Goal: Task Accomplishment & Management: Use online tool/utility

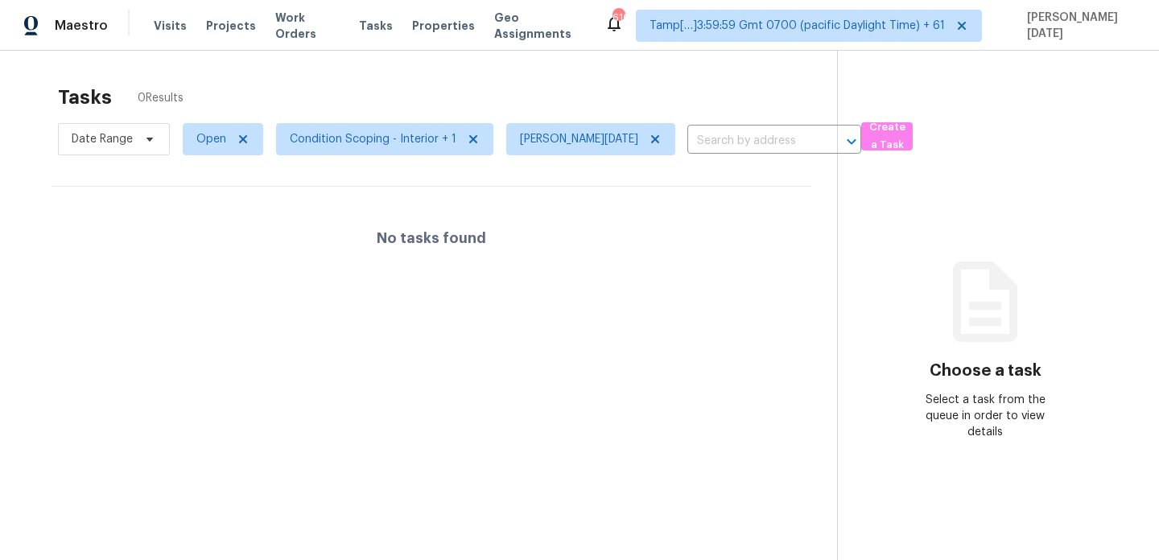
click at [611, 93] on div "Tasks 0 Results" at bounding box center [447, 97] width 779 height 42
click at [649, 142] on icon at bounding box center [655, 139] width 13 height 13
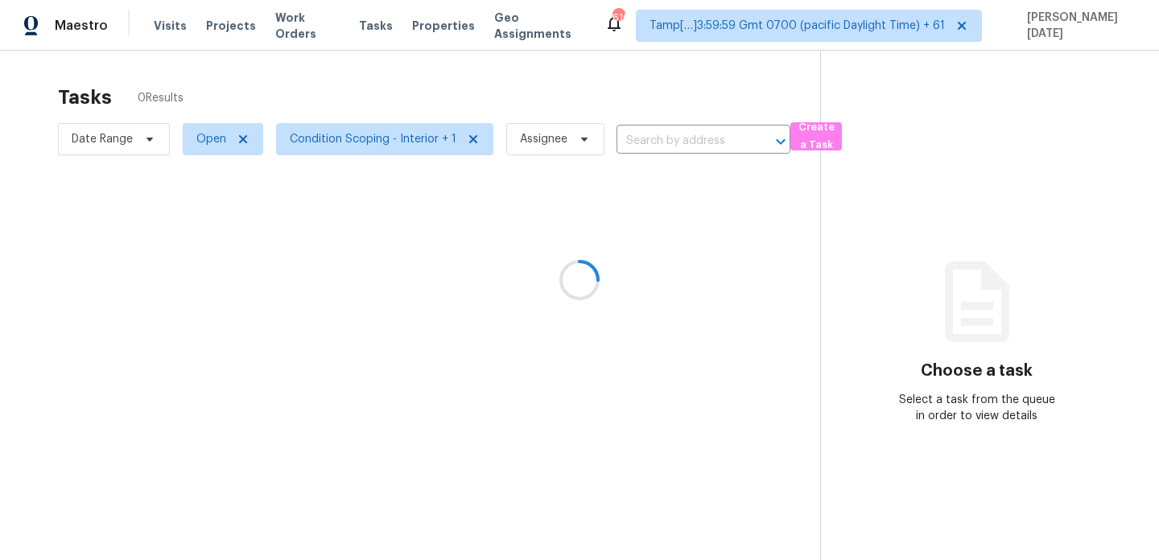
click at [597, 95] on div at bounding box center [579, 280] width 1159 height 560
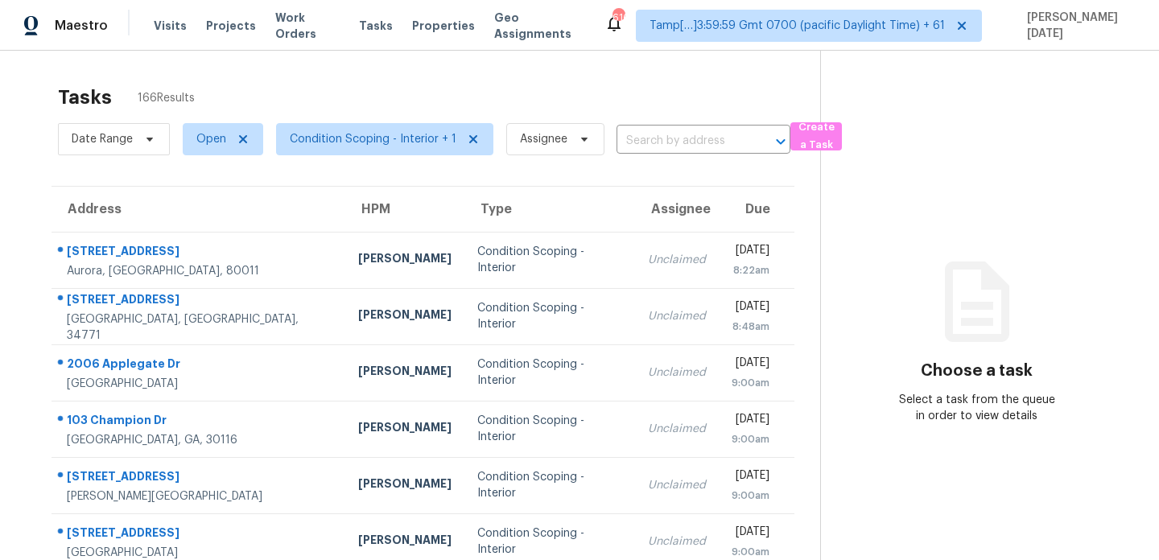
click at [687, 97] on div "Tasks 166 Results" at bounding box center [439, 97] width 762 height 42
click at [391, 142] on span "Condition Scoping - Interior + 1" at bounding box center [373, 139] width 167 height 16
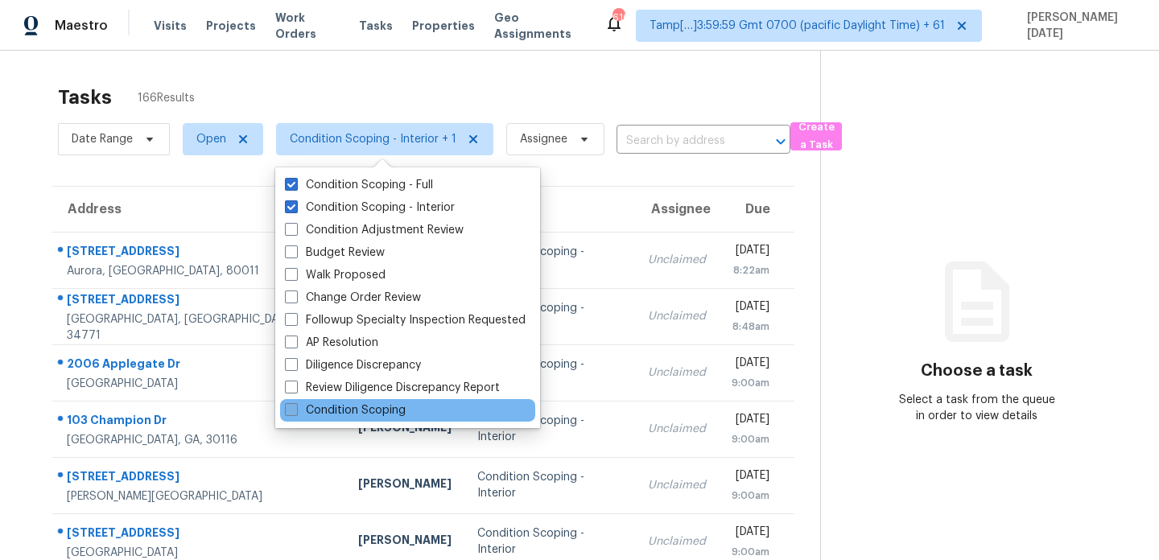
click at [390, 412] on label "Condition Scoping" at bounding box center [345, 410] width 121 height 16
click at [295, 412] on input "Condition Scoping" at bounding box center [290, 407] width 10 height 10
checkbox input "true"
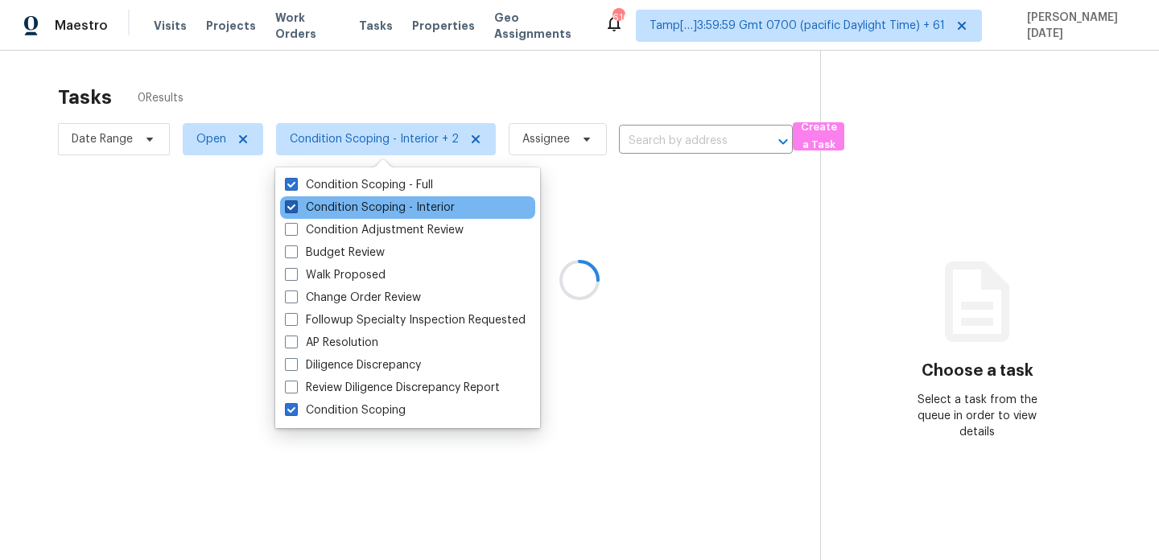
click at [396, 208] on label "Condition Scoping - Interior" at bounding box center [370, 208] width 170 height 16
click at [295, 208] on input "Condition Scoping - Interior" at bounding box center [290, 205] width 10 height 10
checkbox input "false"
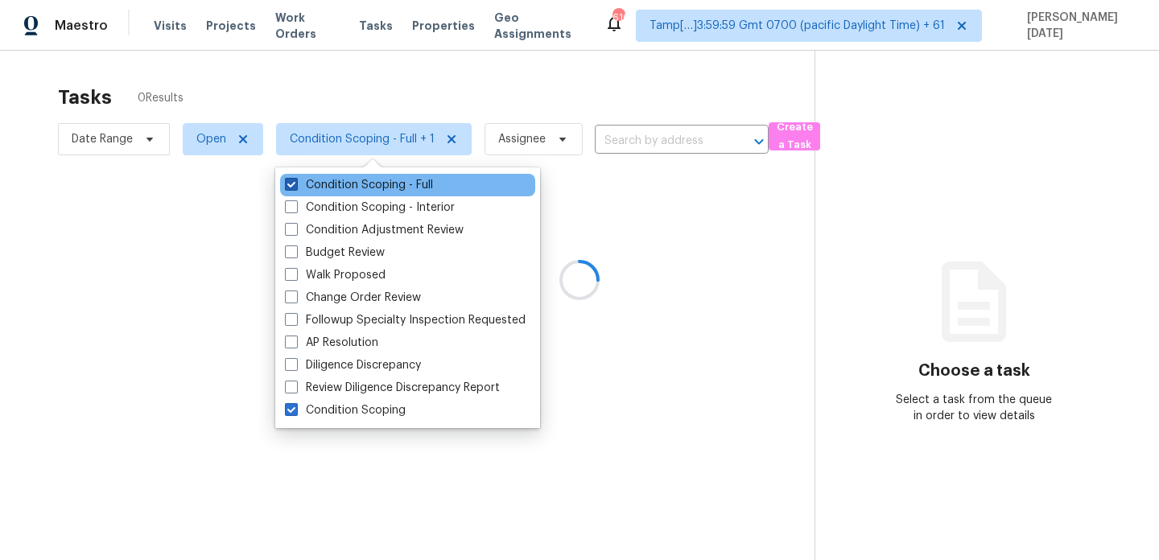
click at [398, 183] on label "Condition Scoping - Full" at bounding box center [359, 185] width 148 height 16
click at [295, 183] on input "Condition Scoping - Full" at bounding box center [290, 182] width 10 height 10
checkbox input "false"
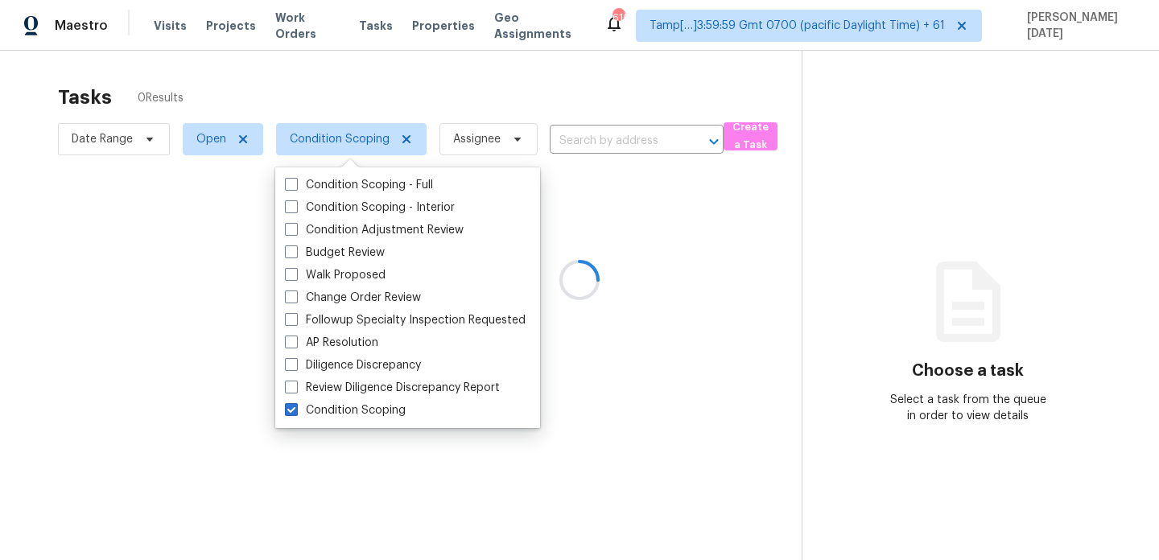
click at [507, 86] on div at bounding box center [579, 280] width 1159 height 560
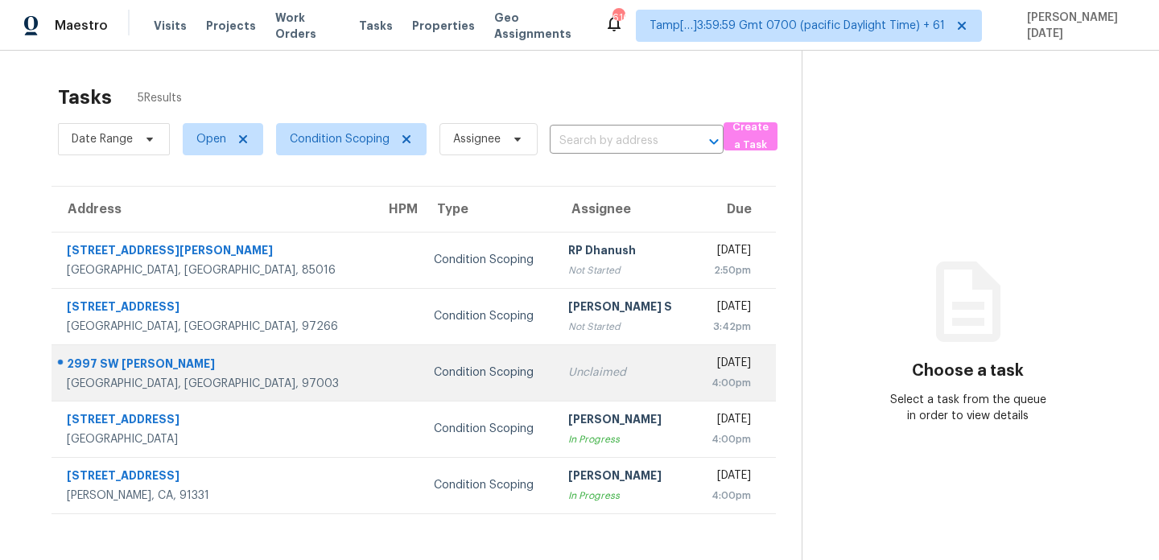
click at [559, 358] on td "Unclaimed" at bounding box center [624, 372] width 138 height 56
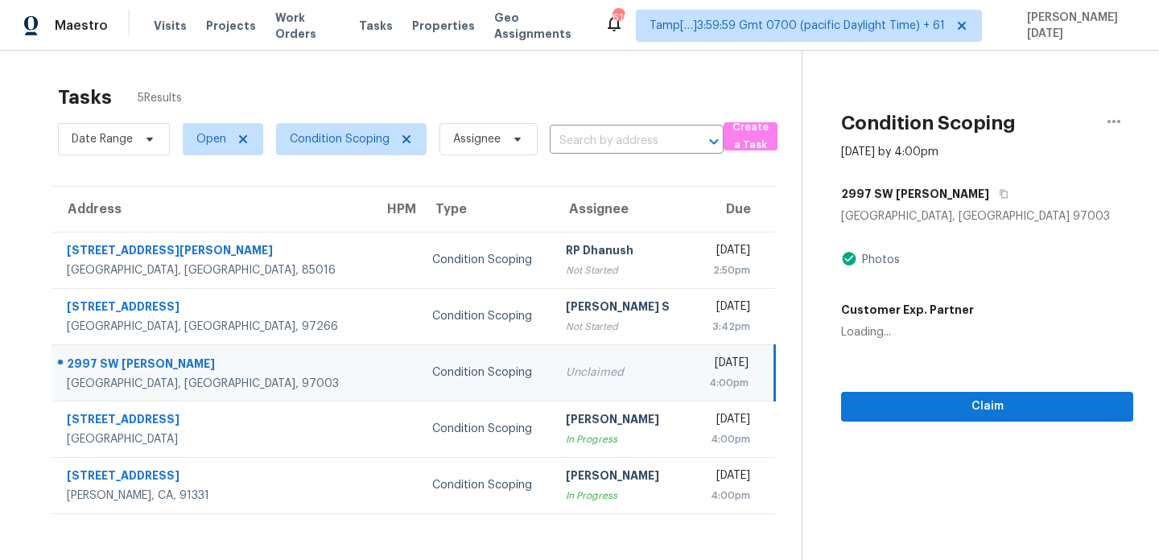
click at [559, 358] on td "Unclaimed" at bounding box center [622, 372] width 138 height 56
click at [691, 361] on td "Thu, Sep 18th 2025 4:00pm" at bounding box center [733, 372] width 84 height 56
click at [704, 371] on div "[DATE]" at bounding box center [726, 365] width 44 height 20
click at [874, 408] on span "Claim" at bounding box center [987, 407] width 266 height 20
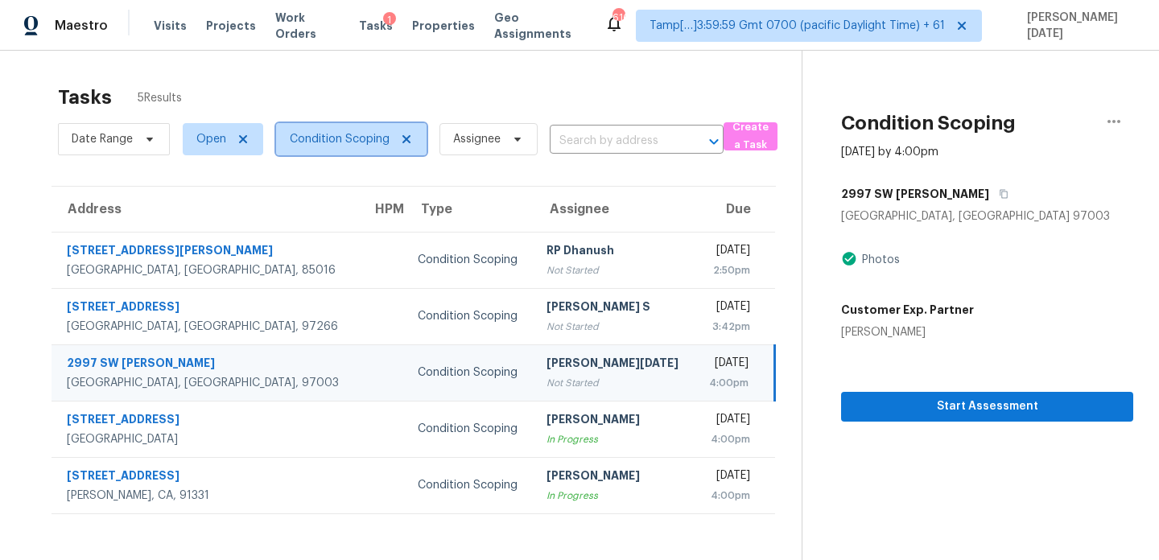
click at [349, 139] on span "Condition Scoping" at bounding box center [340, 139] width 100 height 16
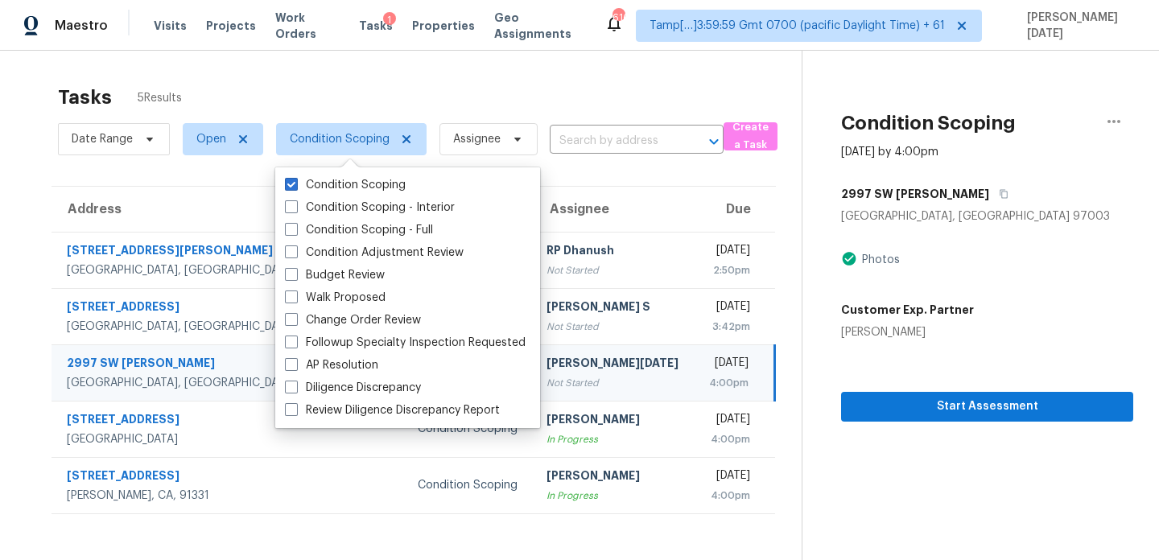
click at [516, 89] on div "Tasks 5 Results" at bounding box center [430, 97] width 744 height 42
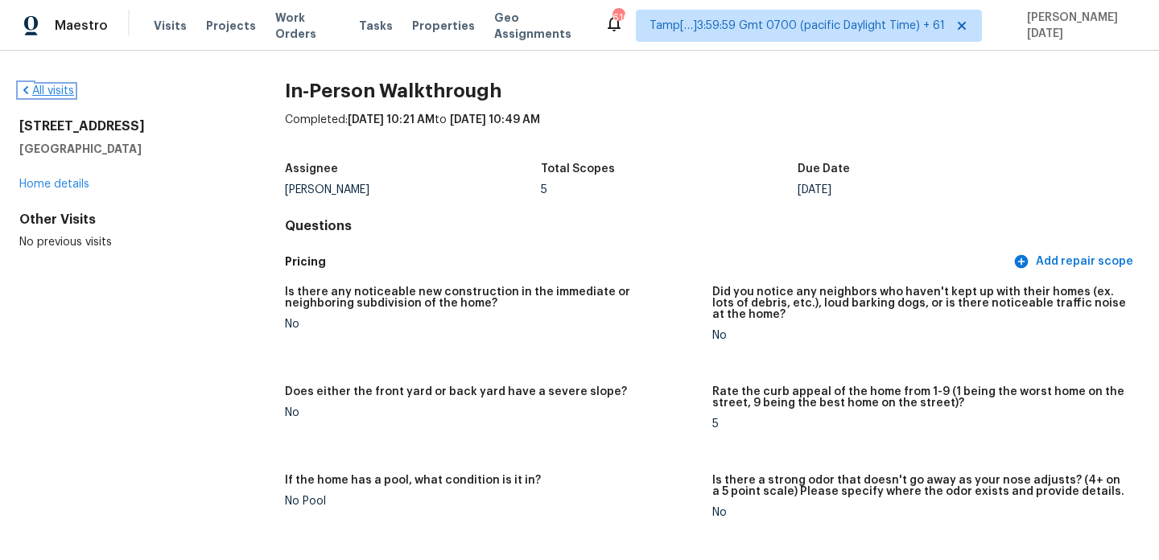
click at [61, 89] on link "All visits" at bounding box center [46, 90] width 55 height 11
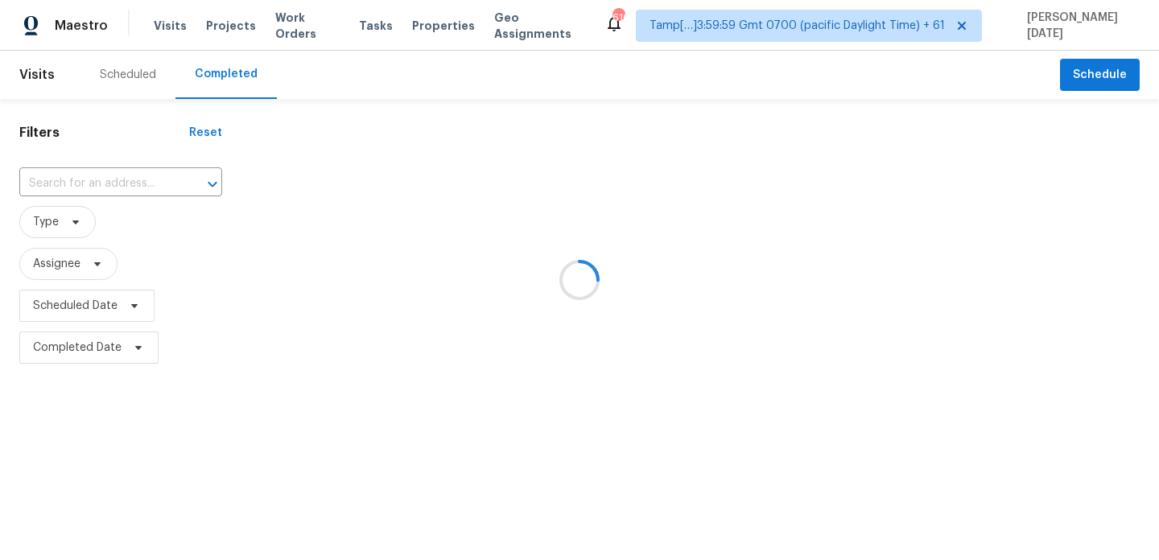
click at [114, 168] on div at bounding box center [579, 280] width 1159 height 560
click at [120, 185] on div at bounding box center [579, 280] width 1159 height 560
click at [130, 179] on div at bounding box center [579, 280] width 1159 height 560
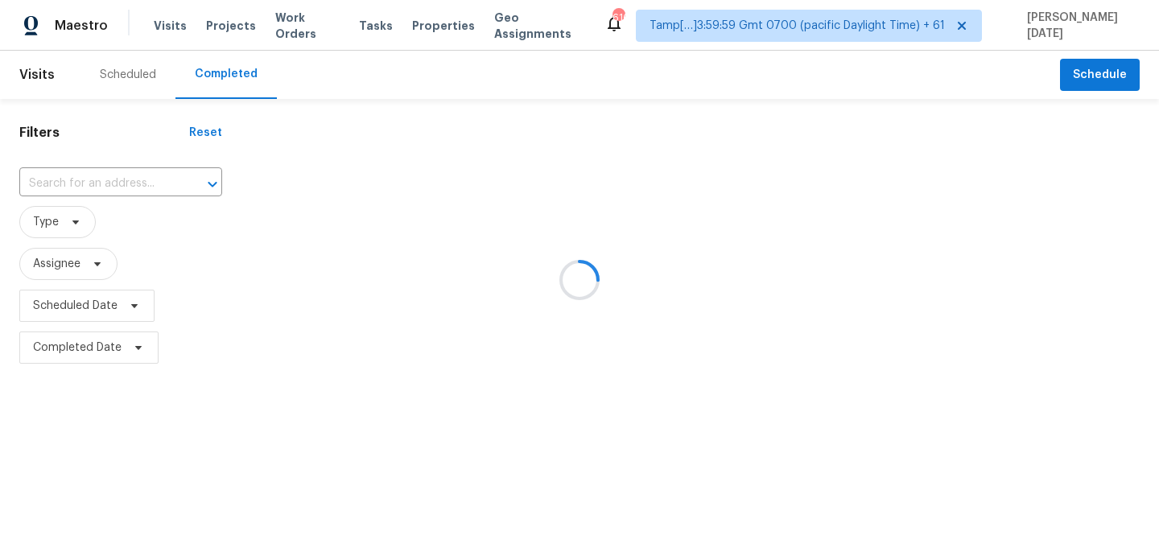
click at [130, 179] on div at bounding box center [579, 280] width 1159 height 560
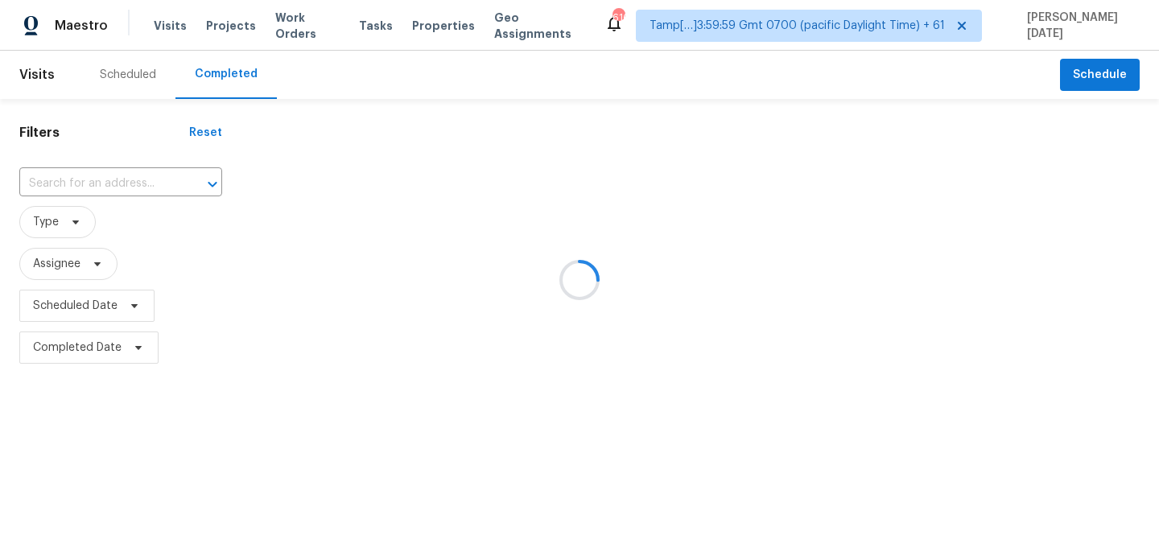
click at [130, 179] on div at bounding box center [579, 280] width 1159 height 560
click at [180, 179] on div at bounding box center [201, 184] width 42 height 23
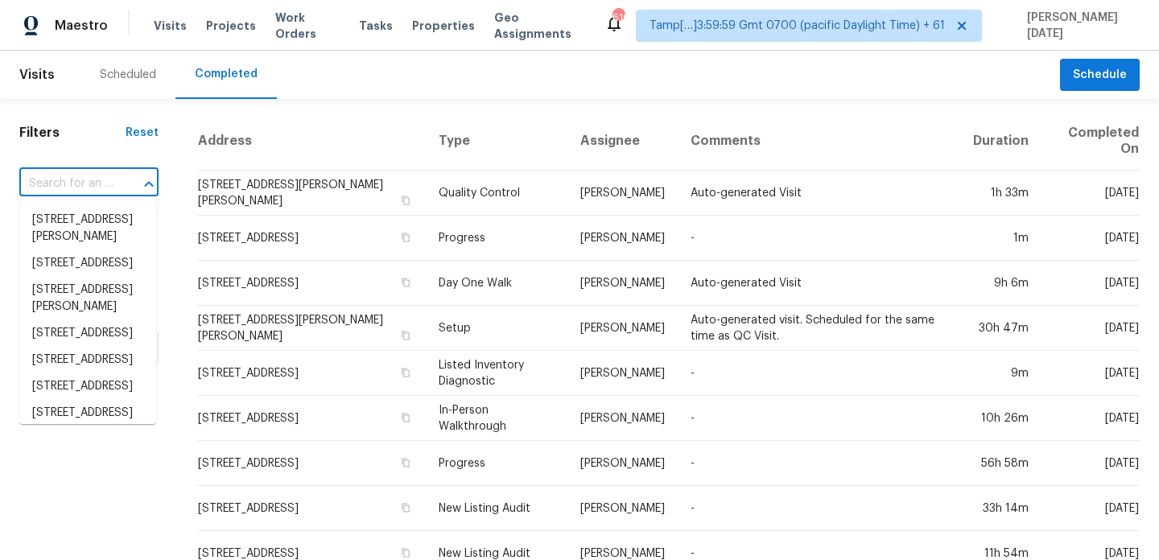
click at [130, 179] on div at bounding box center [138, 184] width 42 height 23
paste input "408 Commanche Rd, Montgomery, TX, 77316"
type input "408 Commanche Rd, Montgomery, TX, 77316"
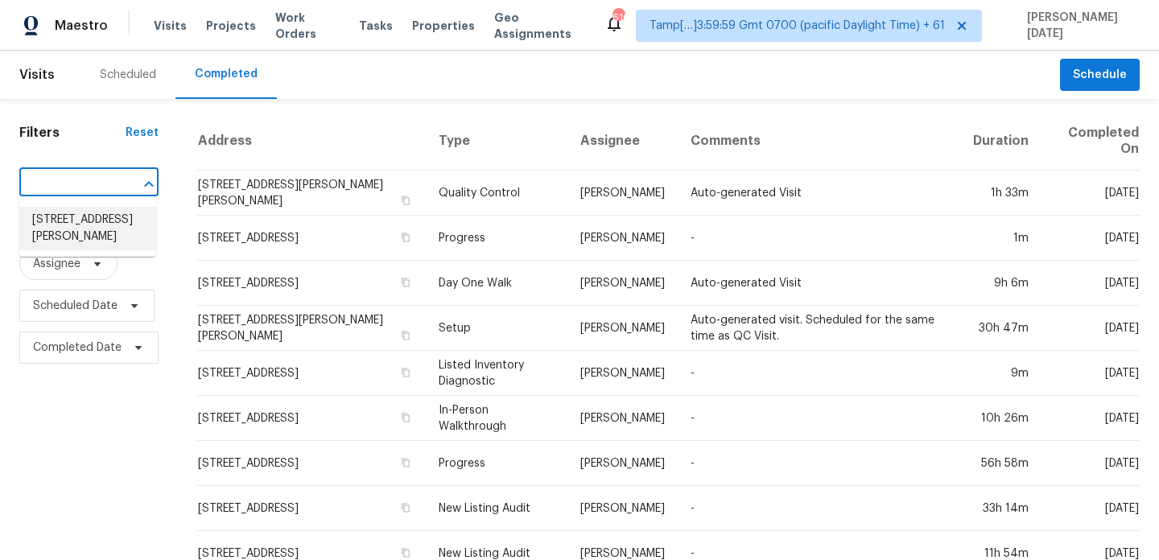
click at [117, 219] on li "408 Commanche Rd, Montgomery, TX 77316" at bounding box center [87, 228] width 137 height 43
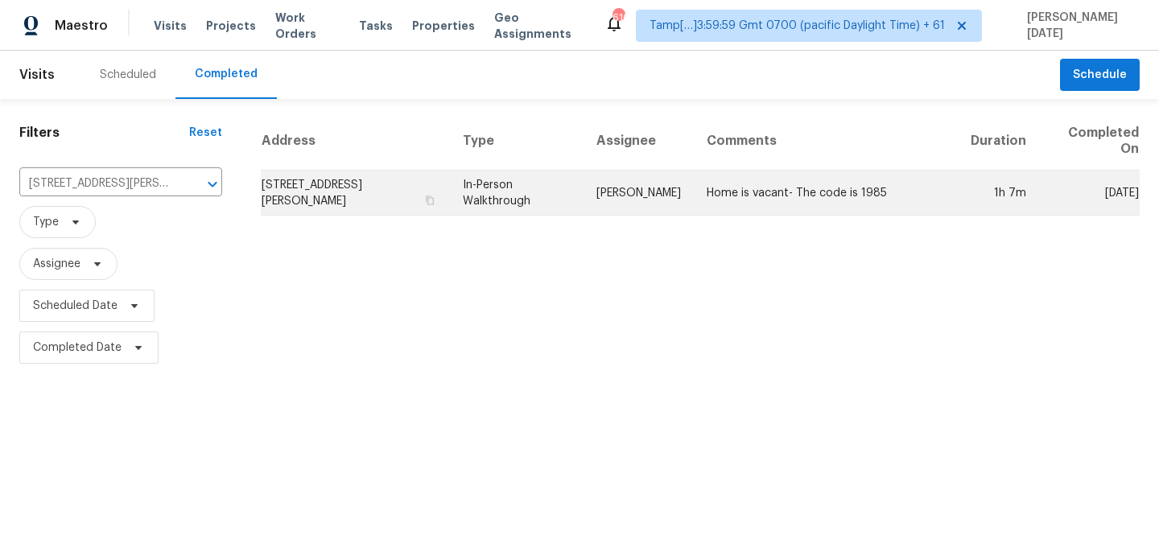
click at [567, 188] on td "In-Person Walkthrough" at bounding box center [517, 193] width 134 height 45
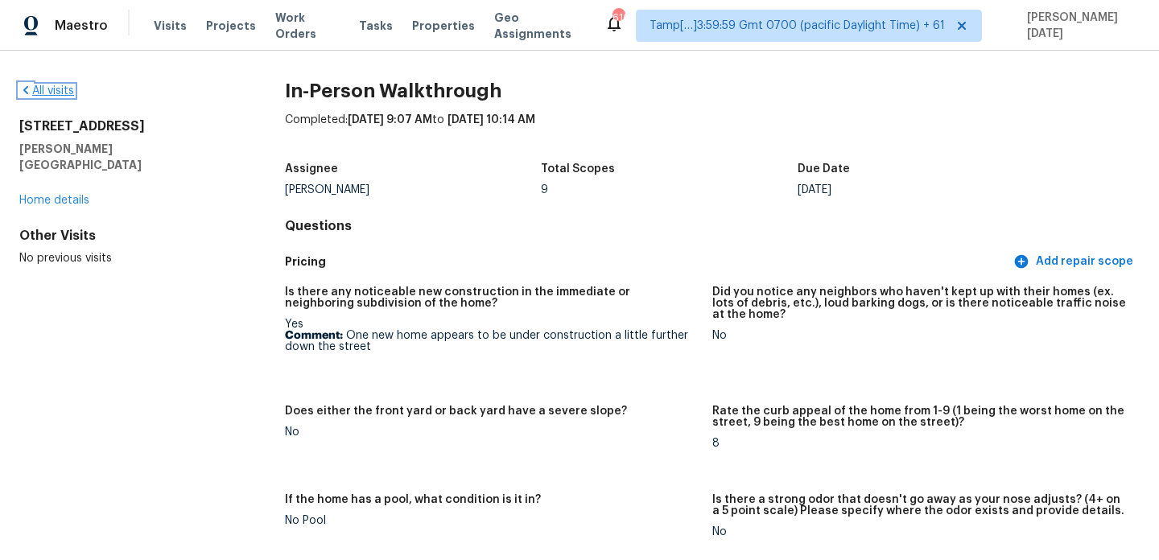
click at [55, 93] on link "All visits" at bounding box center [46, 90] width 55 height 11
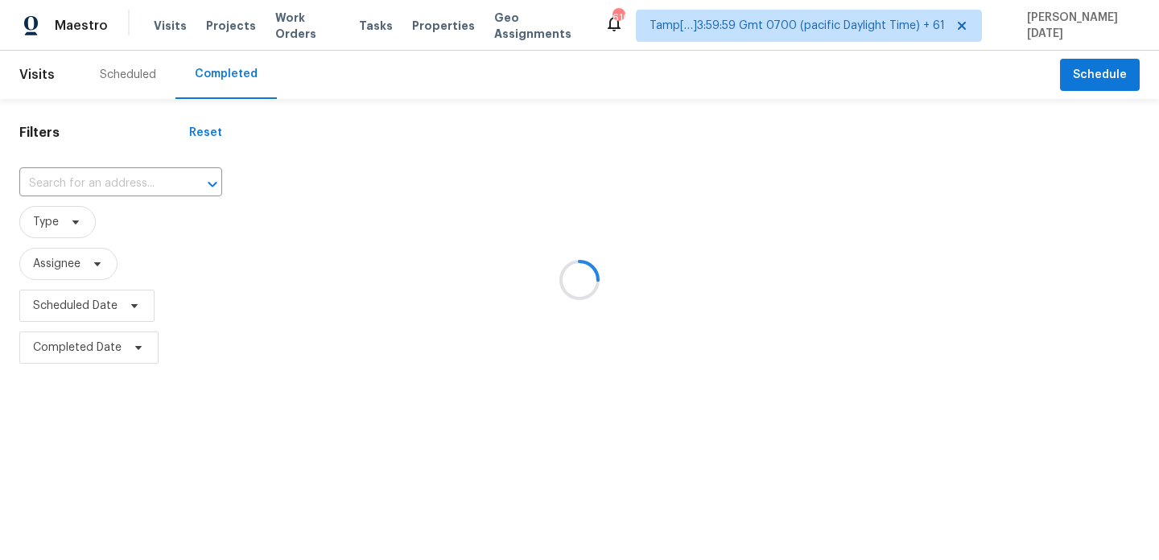
click at [77, 179] on div at bounding box center [579, 280] width 1159 height 560
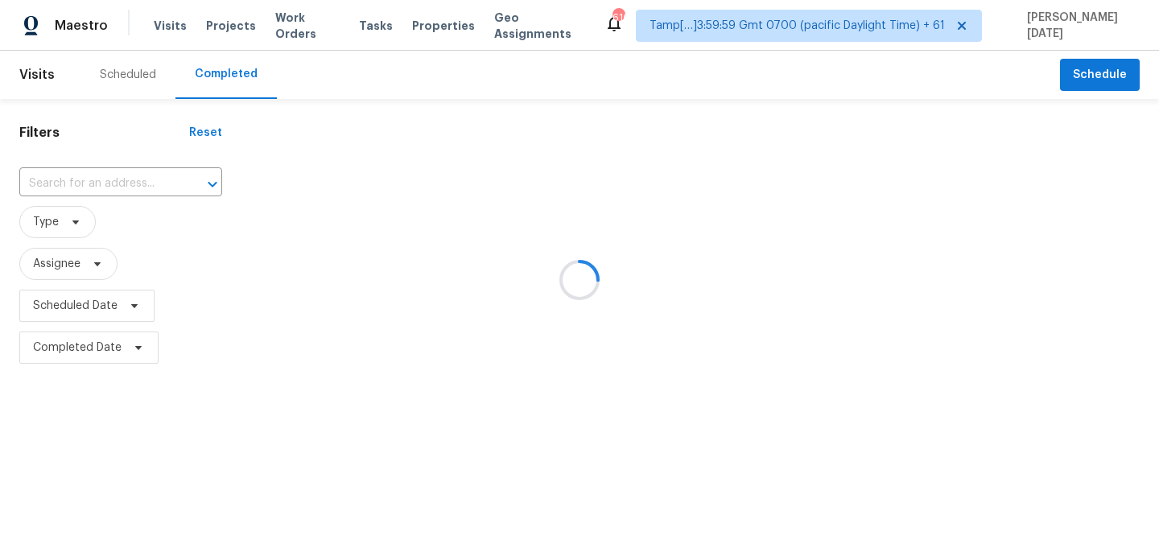
click at [77, 179] on div at bounding box center [579, 280] width 1159 height 560
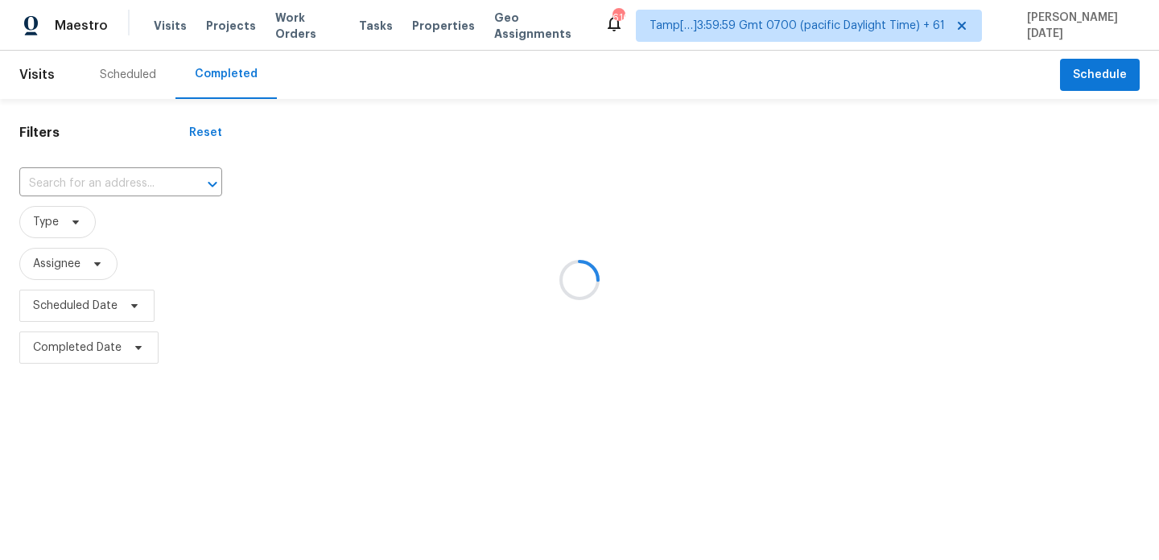
click at [77, 179] on div at bounding box center [579, 280] width 1159 height 560
click at [77, 179] on input "text" at bounding box center [98, 183] width 158 height 25
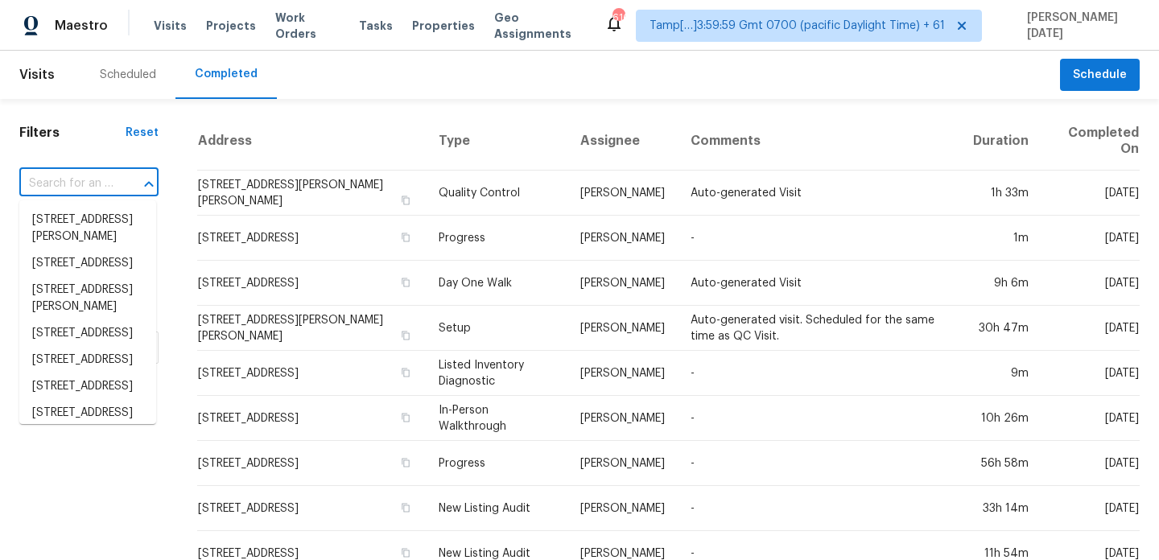
click at [77, 179] on input "text" at bounding box center [66, 183] width 94 height 25
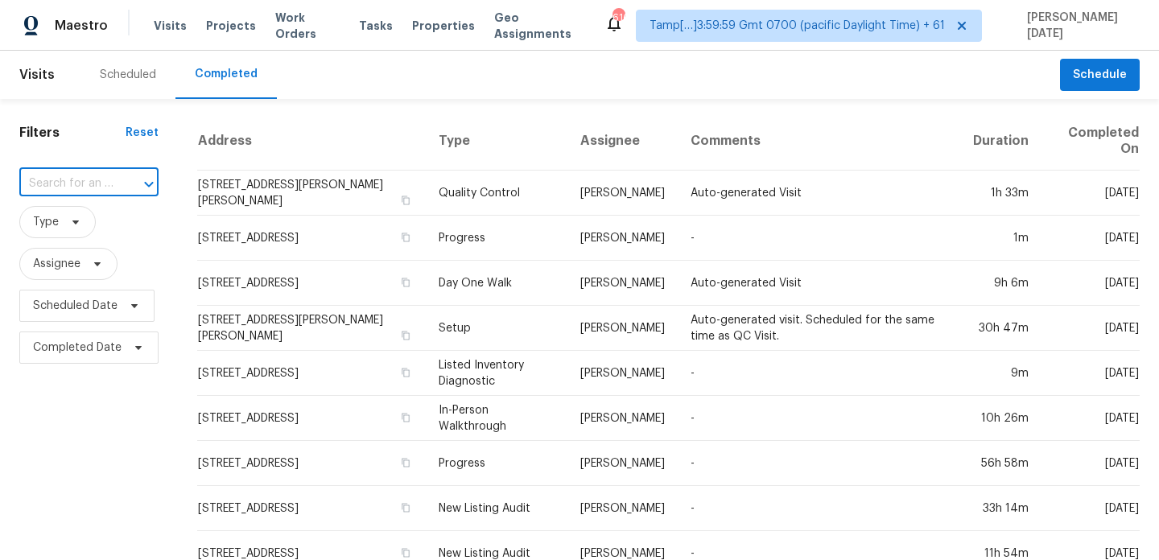
click at [77, 179] on input "text" at bounding box center [66, 183] width 94 height 25
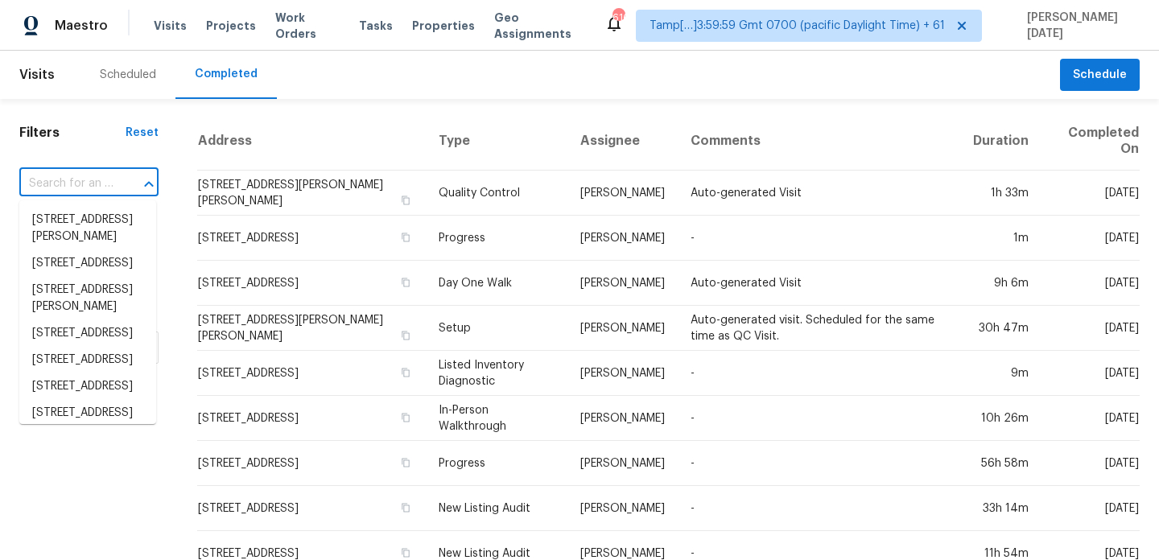
paste input "929 Shoofly Path, Apex, NC, 27502"
type input "929 Shoofly Path, Apex, NC, 27502"
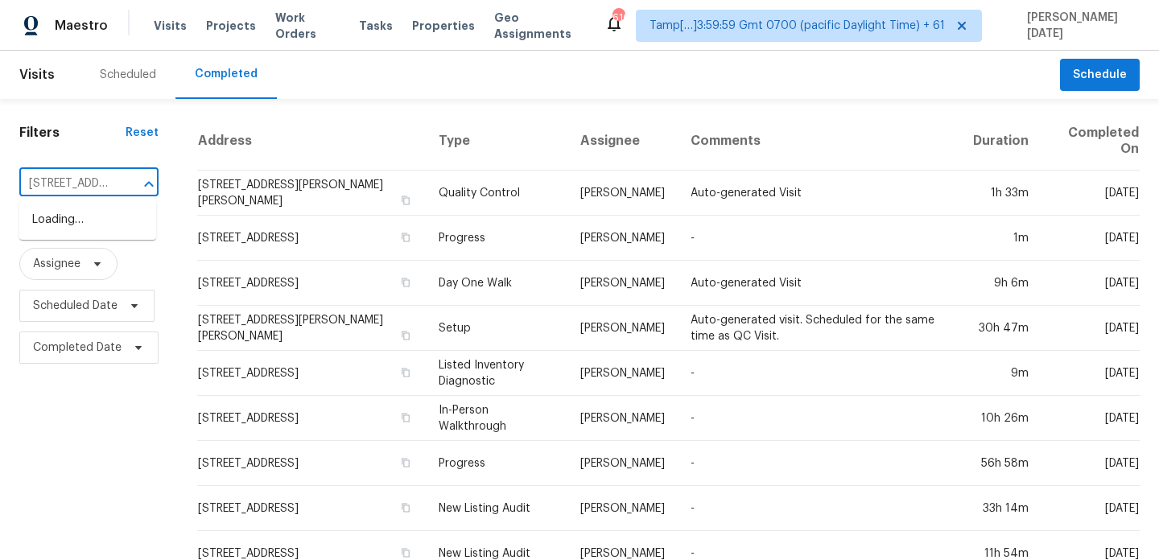
scroll to position [0, 101]
click at [89, 221] on li "929 Shoofly Path, Apex, NC 27502" at bounding box center [87, 220] width 137 height 27
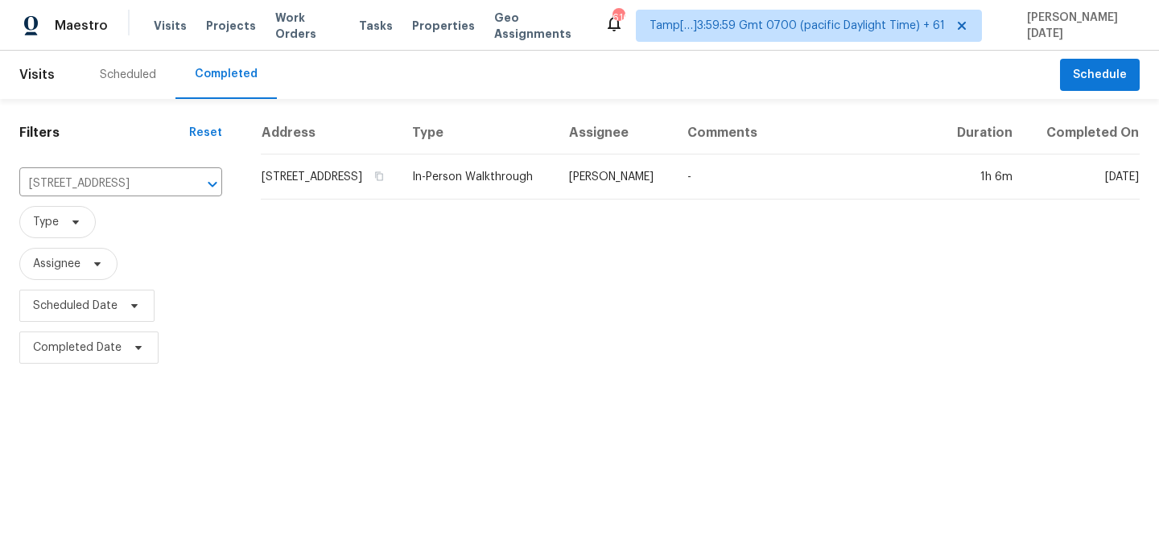
click at [498, 196] on td "In-Person Walkthrough" at bounding box center [477, 176] width 157 height 45
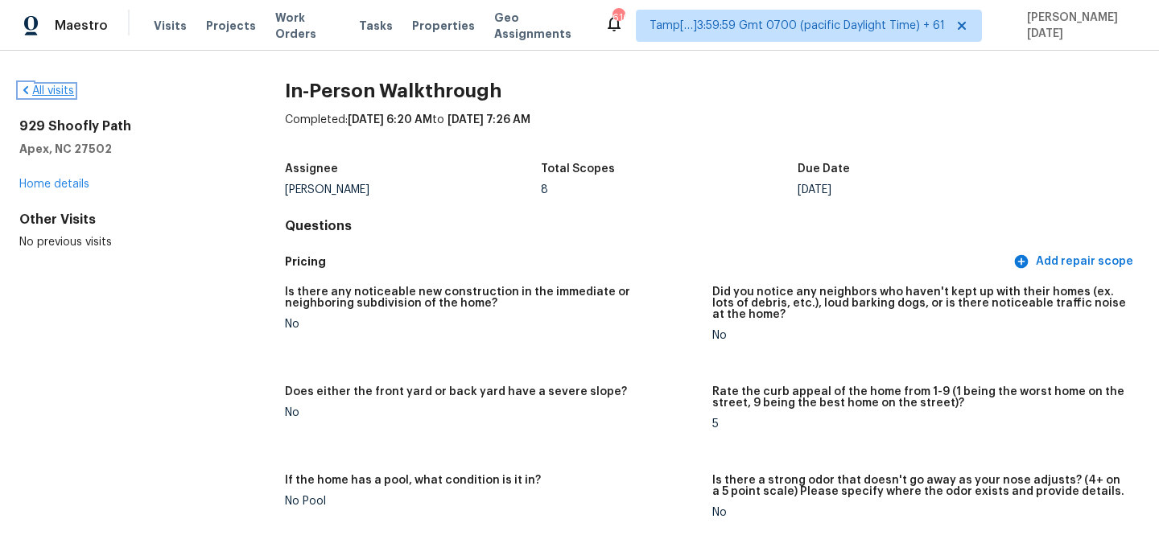
click at [57, 94] on link "All visits" at bounding box center [46, 90] width 55 height 11
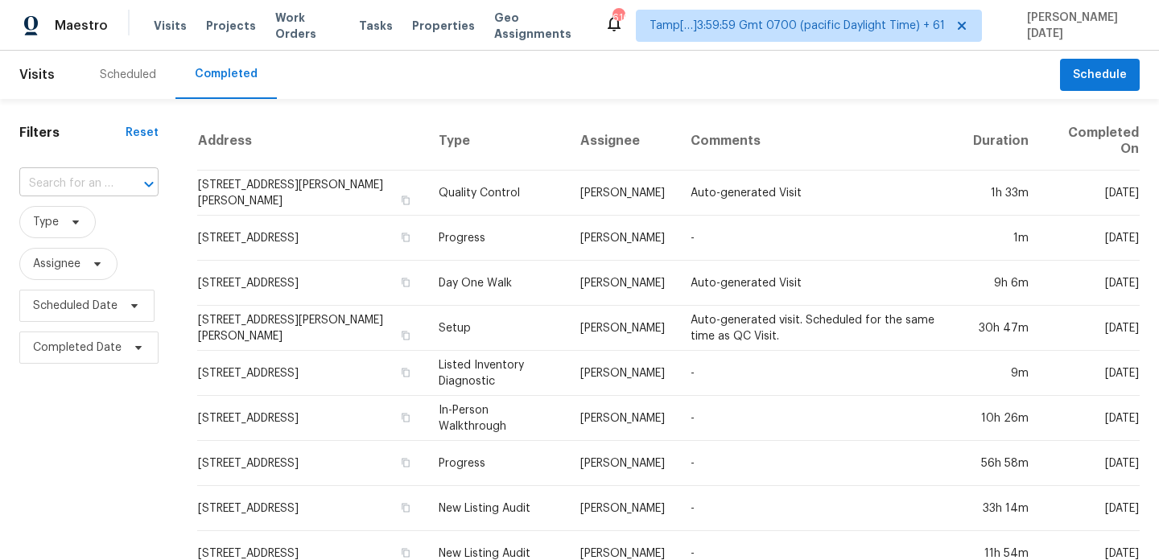
click at [90, 174] on input "text" at bounding box center [66, 183] width 94 height 25
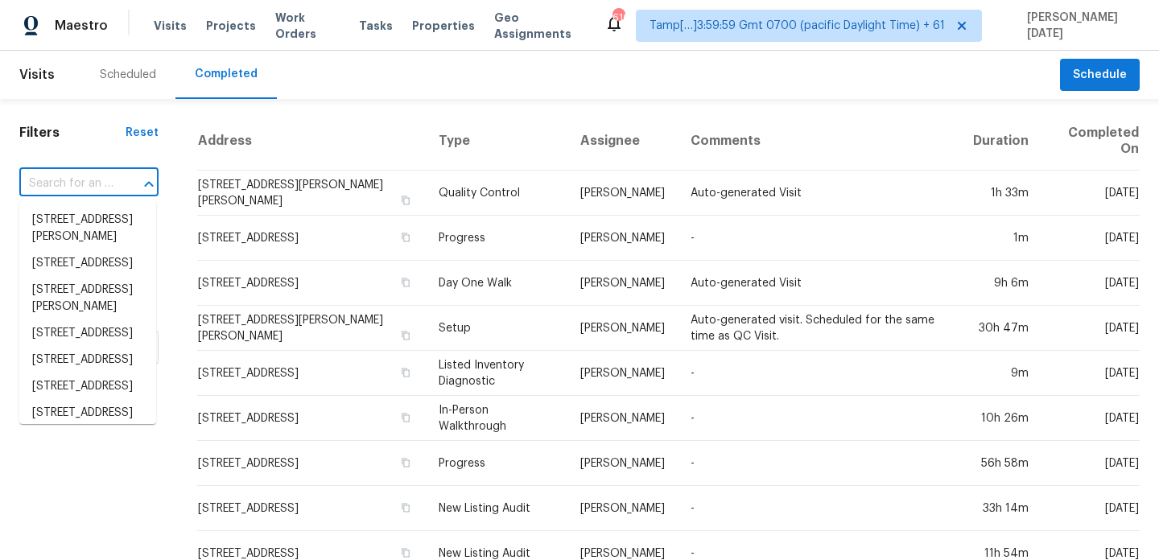
paste input "426 Garden Grove Rd, Fort Mill, SC, 29708"
type input "426 Garden Grove Rd, Fort Mill, SC, 29708"
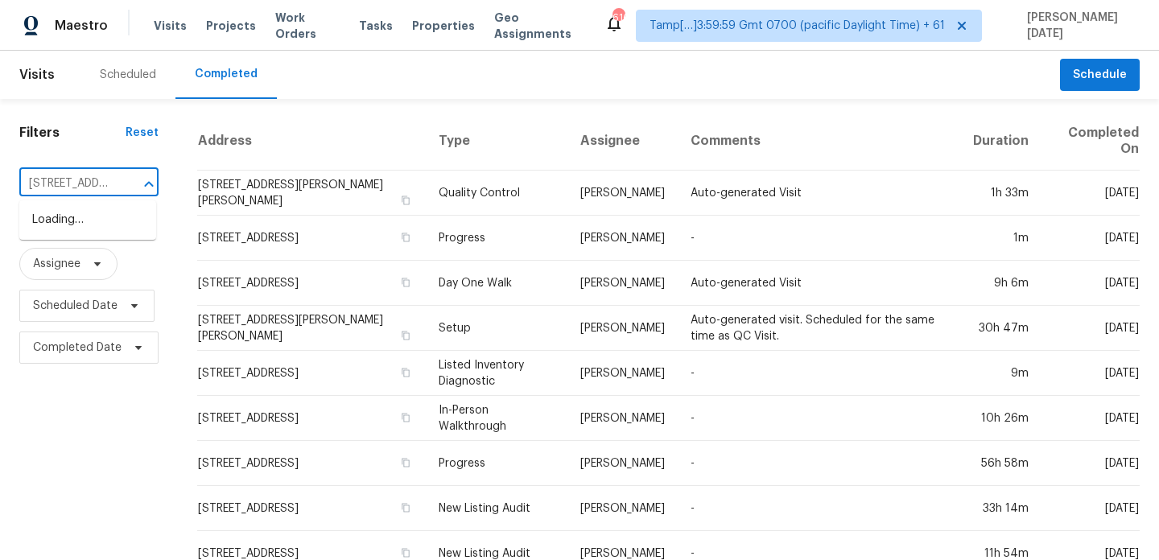
scroll to position [0, 139]
click at [86, 233] on li "426 Garden Grove Rd, Fort Mill, SC 29708" at bounding box center [87, 220] width 137 height 27
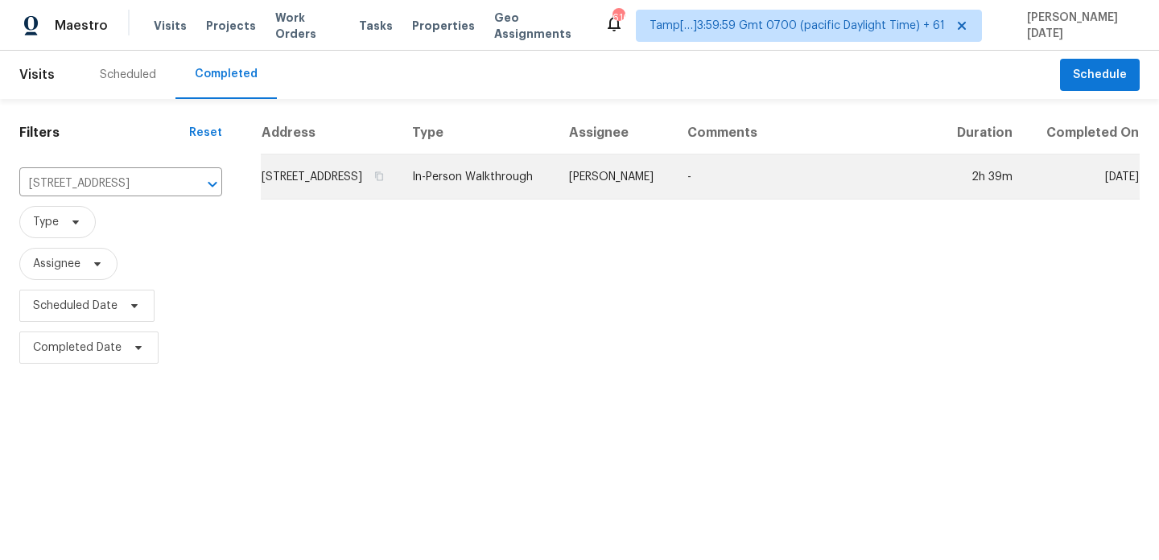
click at [674, 199] on td "Billy Towle" at bounding box center [615, 176] width 118 height 45
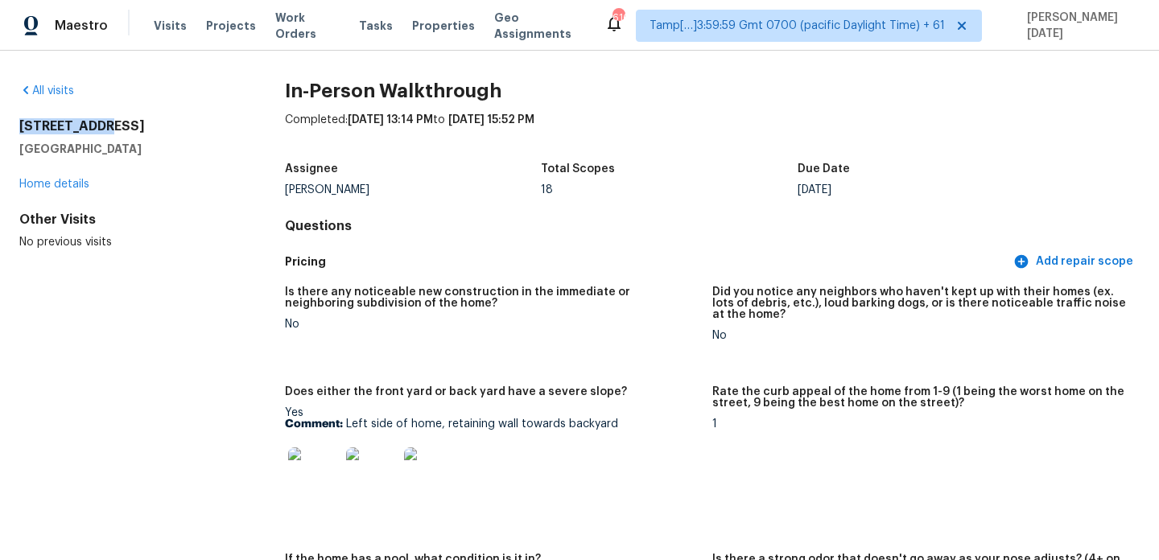
drag, startPoint x: 19, startPoint y: 124, endPoint x: 107, endPoint y: 124, distance: 88.5
click at [107, 124] on h2 "426 Garden Grove Rd" at bounding box center [126, 126] width 214 height 16
click at [63, 88] on link "All visits" at bounding box center [46, 90] width 55 height 11
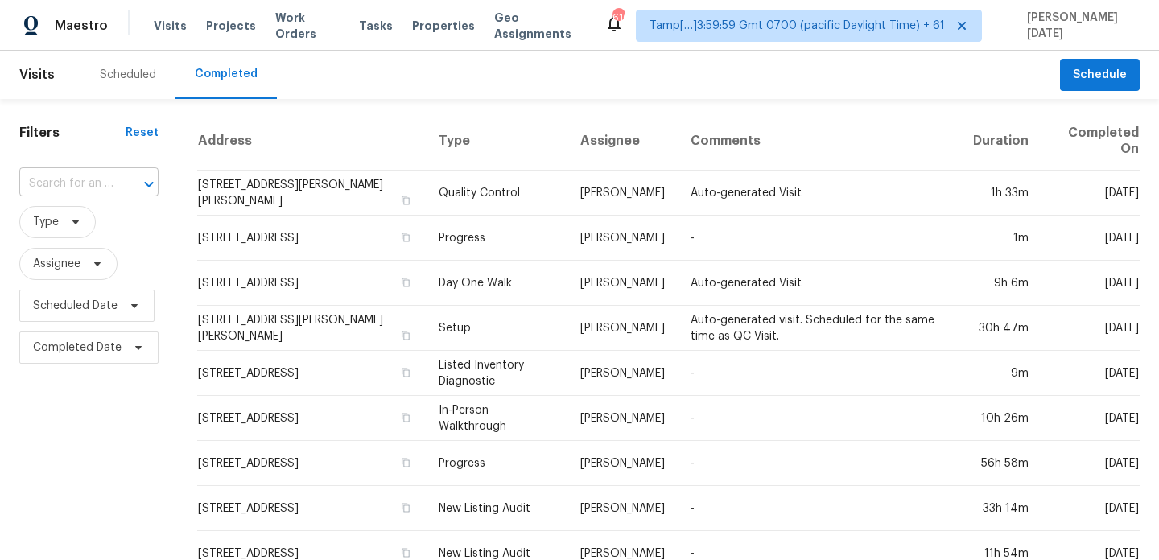
click at [86, 175] on input "text" at bounding box center [66, 183] width 94 height 25
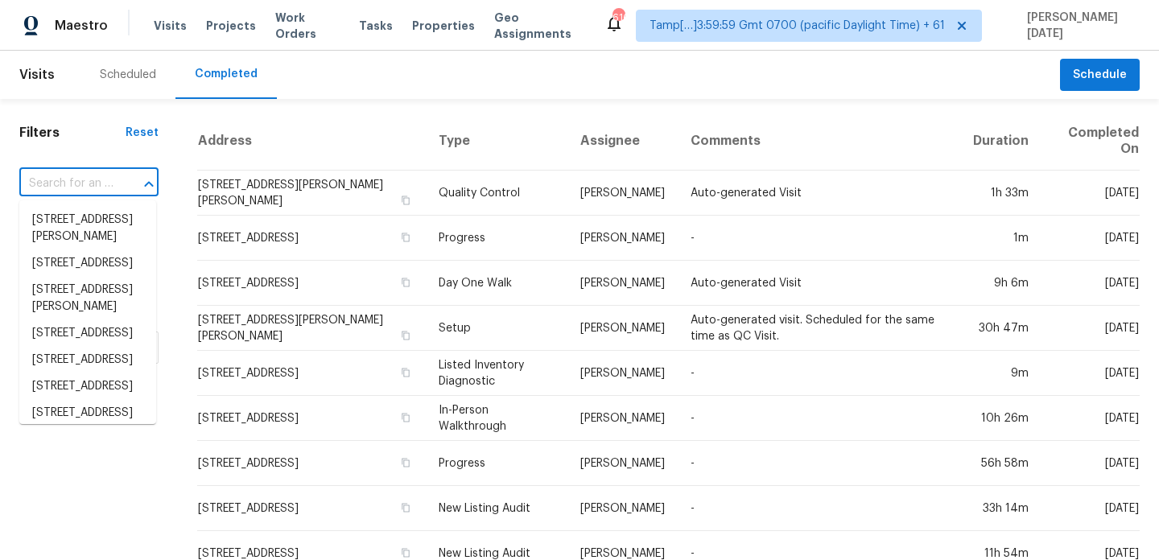
paste input "6566 Melandre Dr, Morrow, GA, 30260"
type input "6566 Melandre Dr, Morrow, GA, 30260"
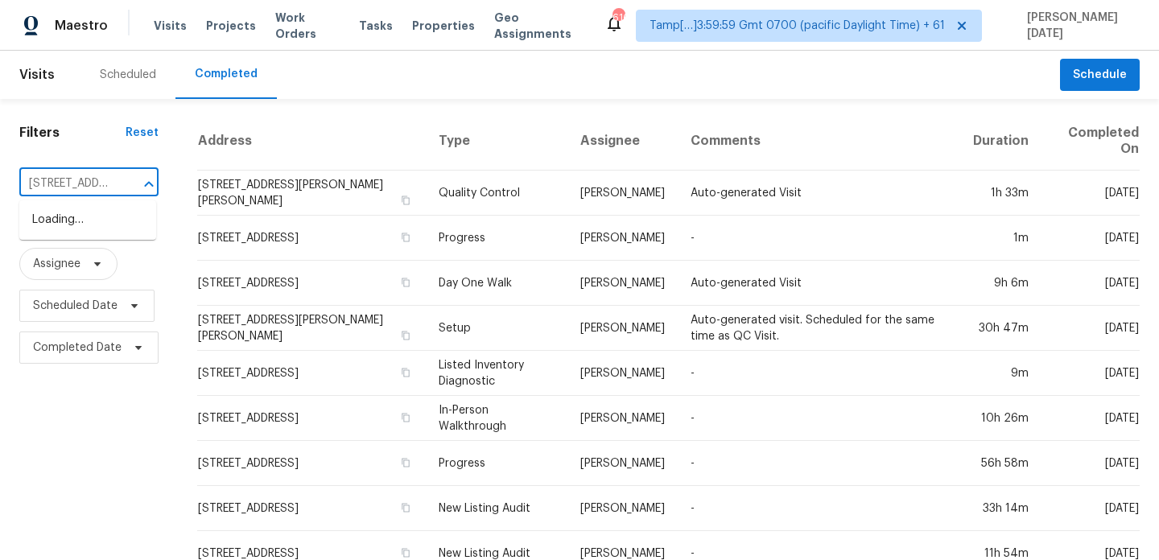
scroll to position [0, 120]
click at [85, 226] on li "6566 Melandre Dr, Morrow, GA 30260" at bounding box center [87, 237] width 137 height 60
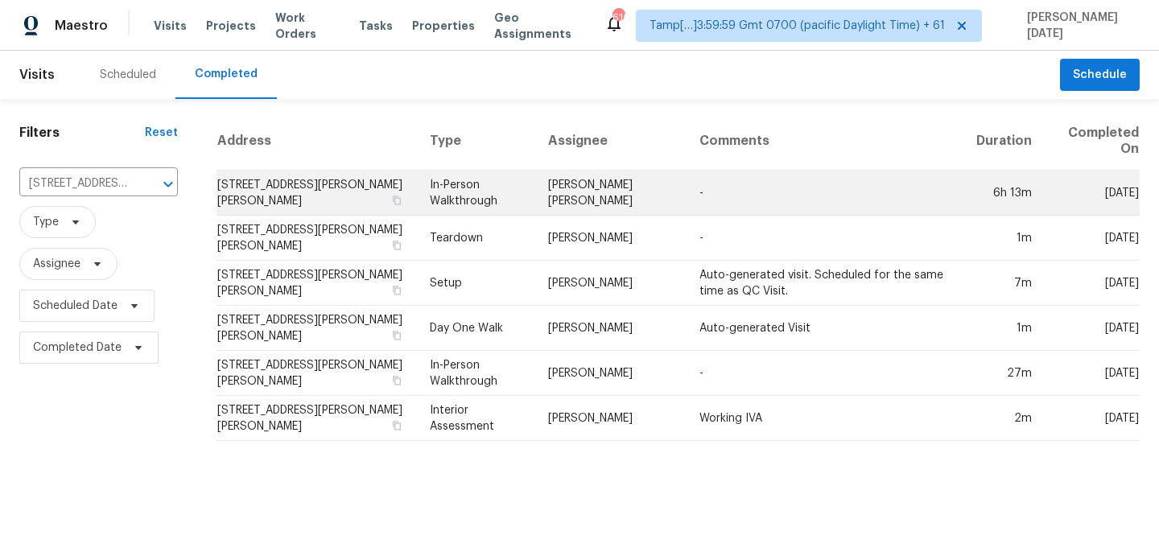
click at [764, 183] on td "-" at bounding box center [824, 193] width 277 height 45
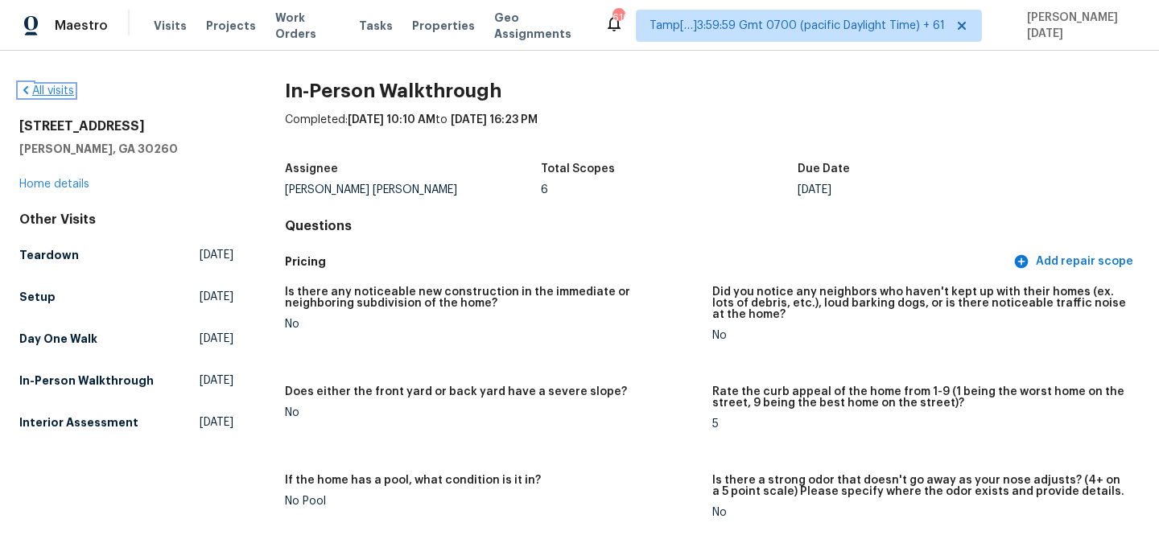
click at [67, 87] on link "All visits" at bounding box center [46, 90] width 55 height 11
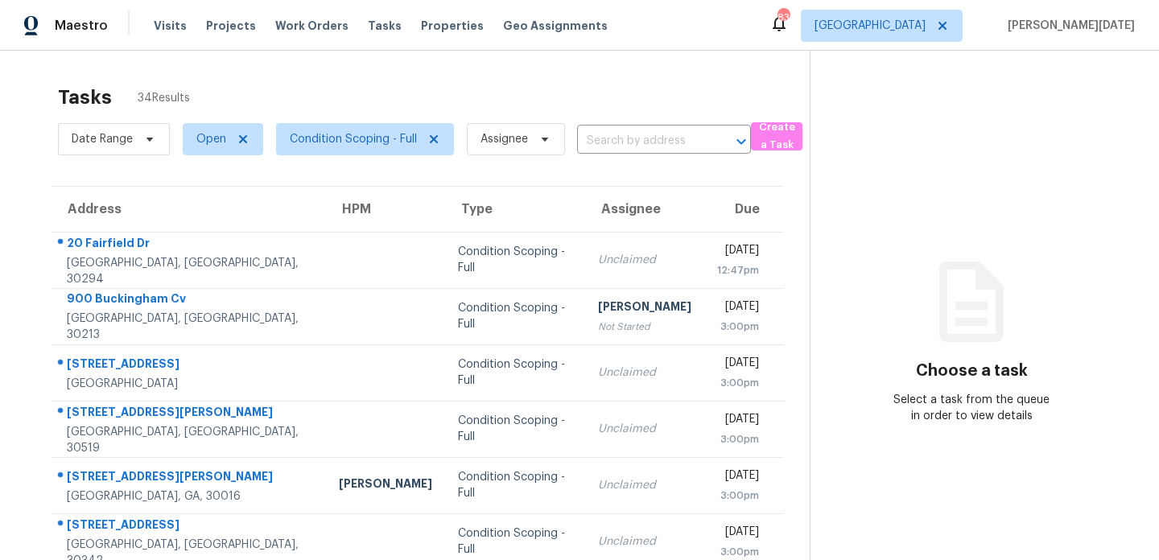
click at [649, 78] on div "Tasks 34 Results" at bounding box center [434, 97] width 752 height 42
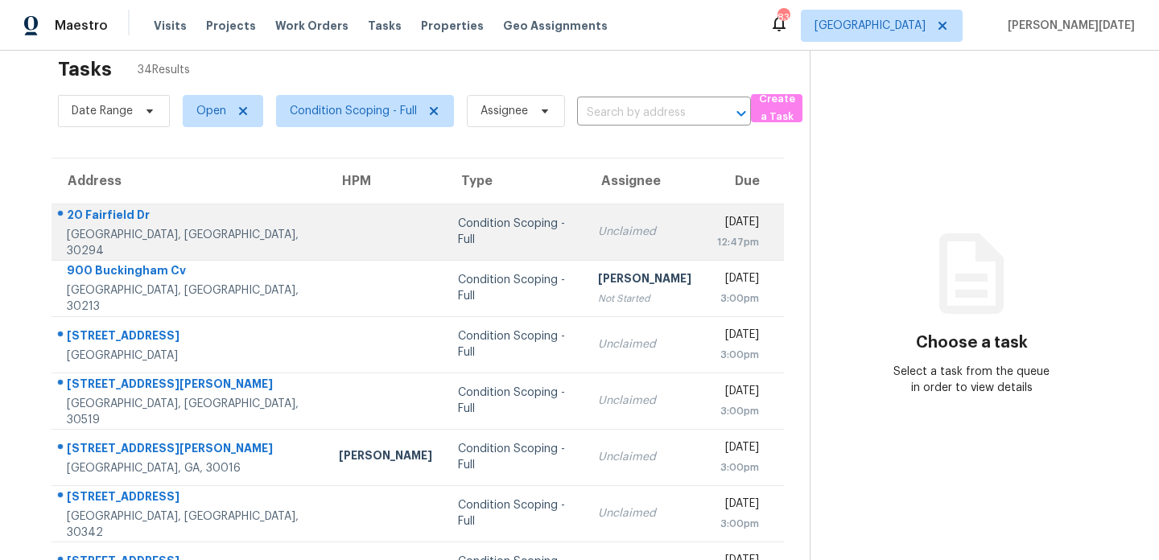
scroll to position [92, 0]
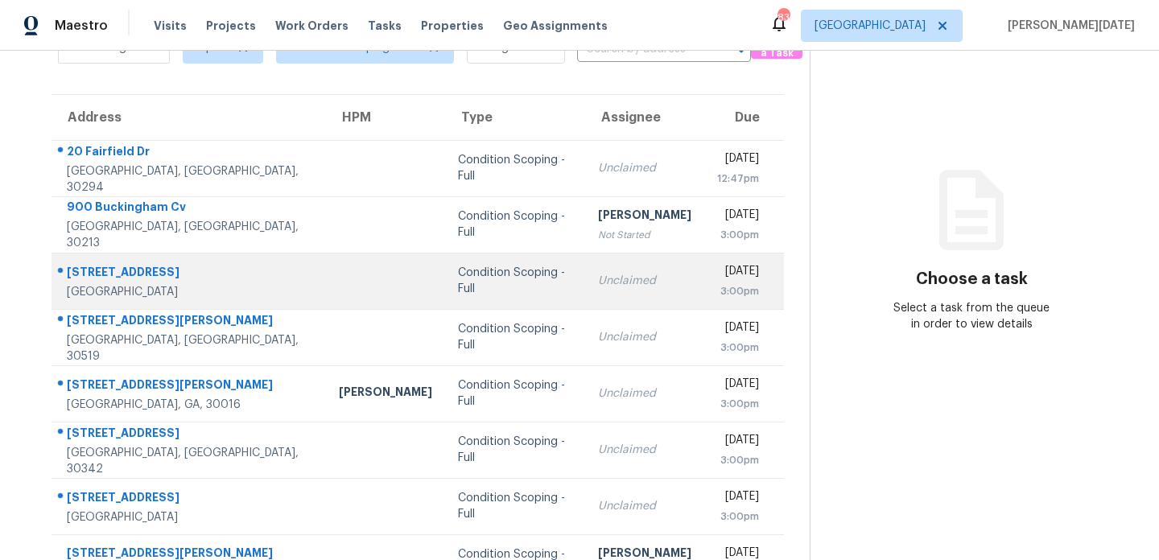
click at [629, 270] on td "Unclaimed" at bounding box center [644, 281] width 119 height 56
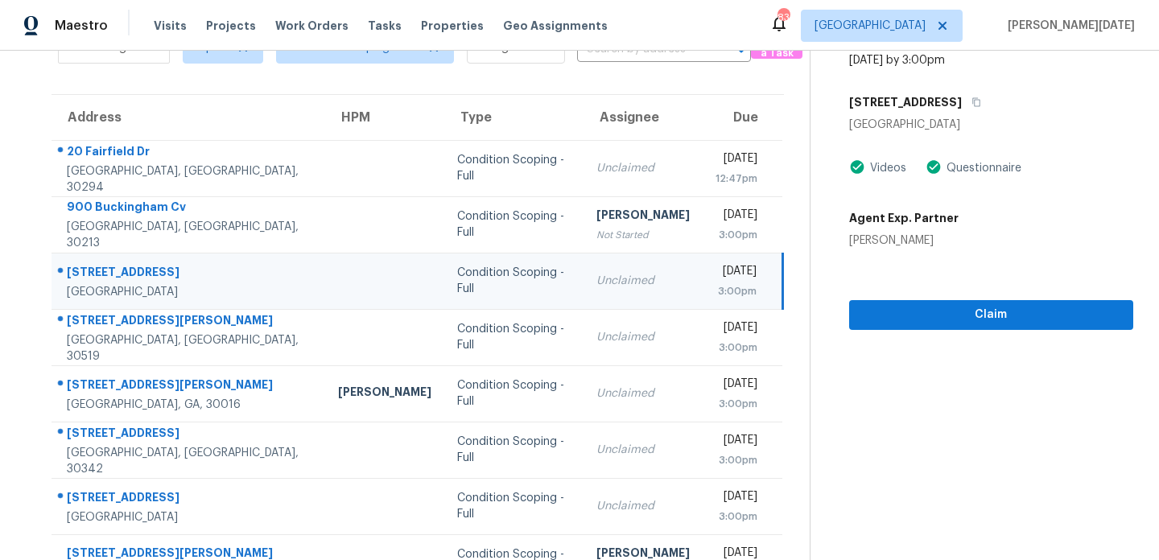
click at [629, 270] on td "Unclaimed" at bounding box center [642, 281] width 119 height 56
click at [715, 273] on div "Thu, Sep 18th 2025" at bounding box center [735, 273] width 41 height 20
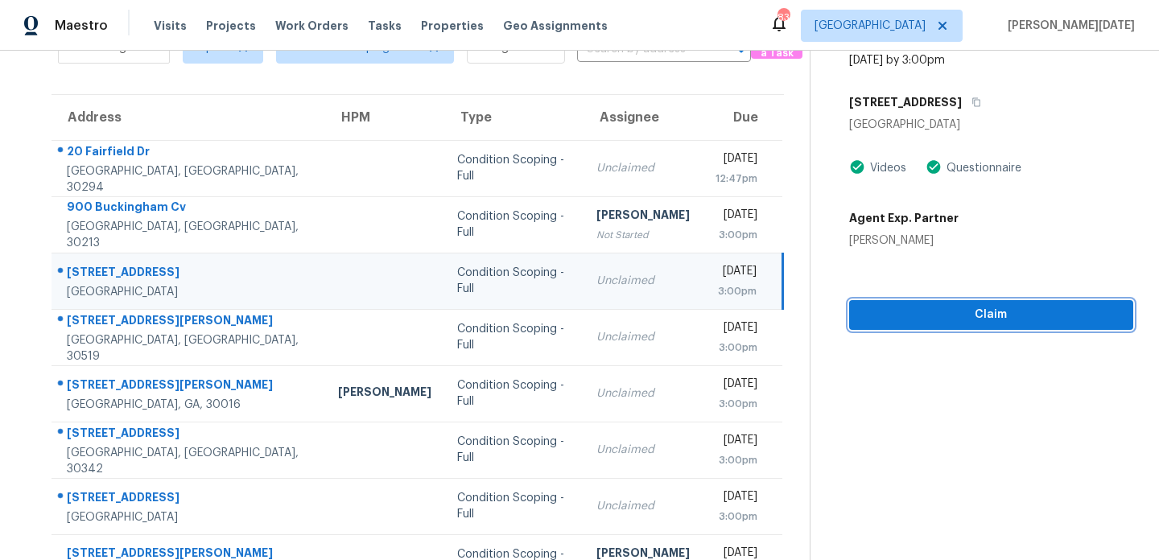
click at [924, 309] on span "Claim" at bounding box center [991, 315] width 258 height 20
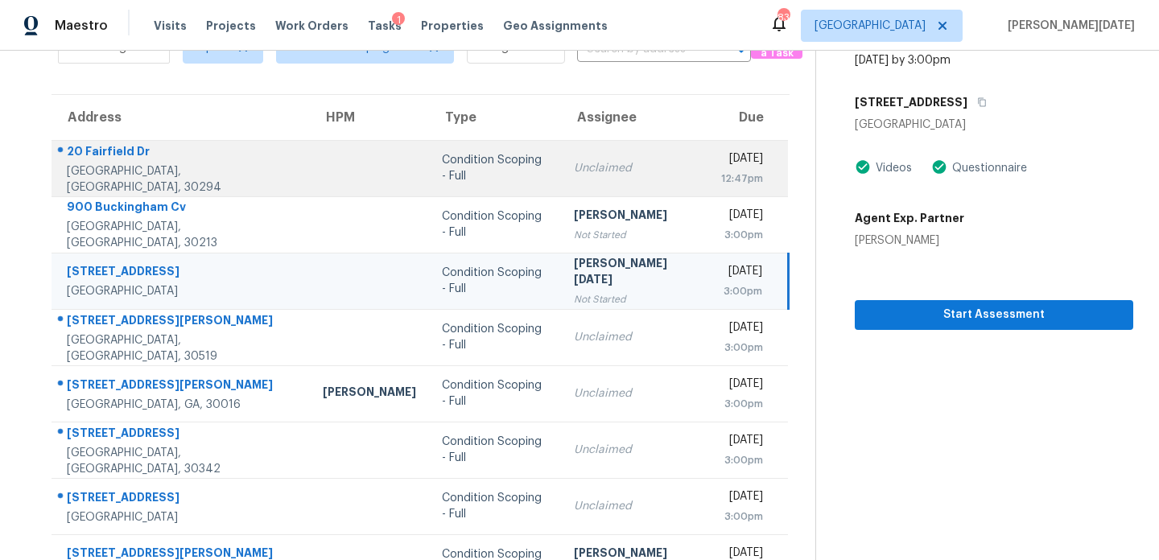
scroll to position [0, 0]
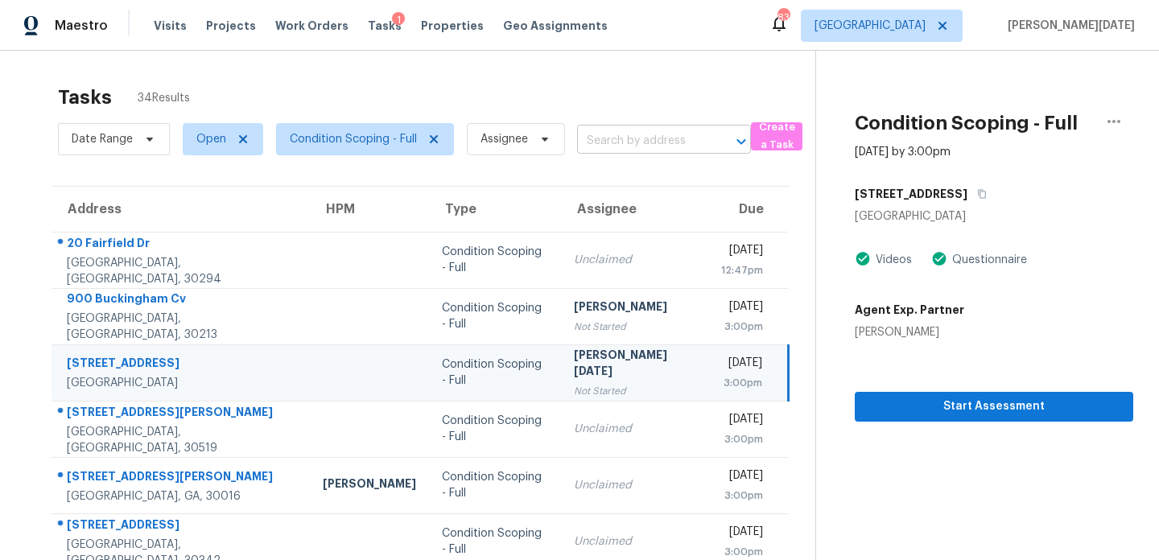
click at [638, 142] on input "text" at bounding box center [641, 141] width 129 height 25
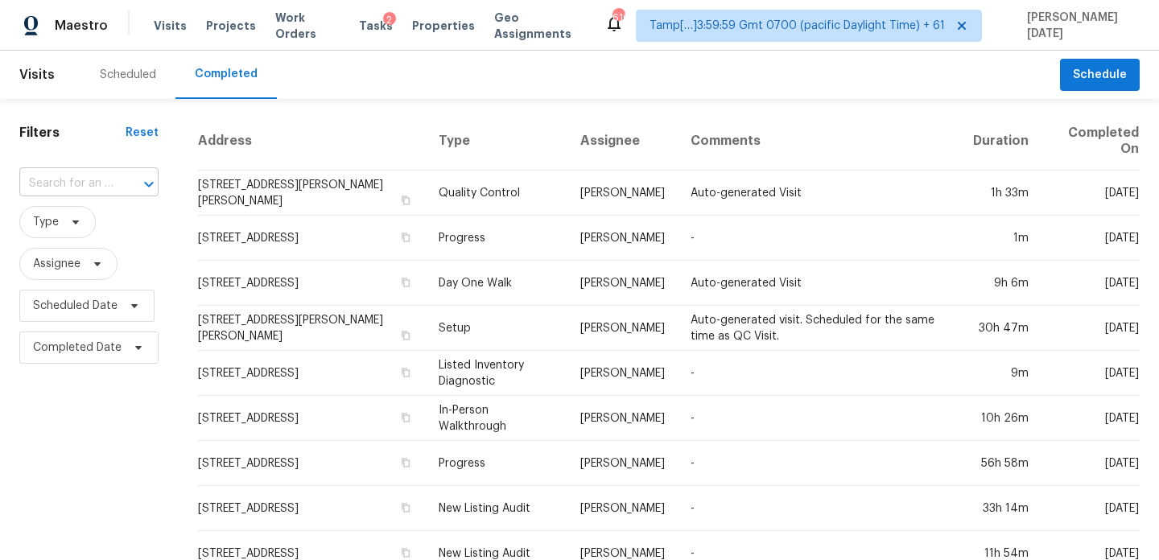
click at [84, 196] on input "text" at bounding box center [66, 183] width 94 height 25
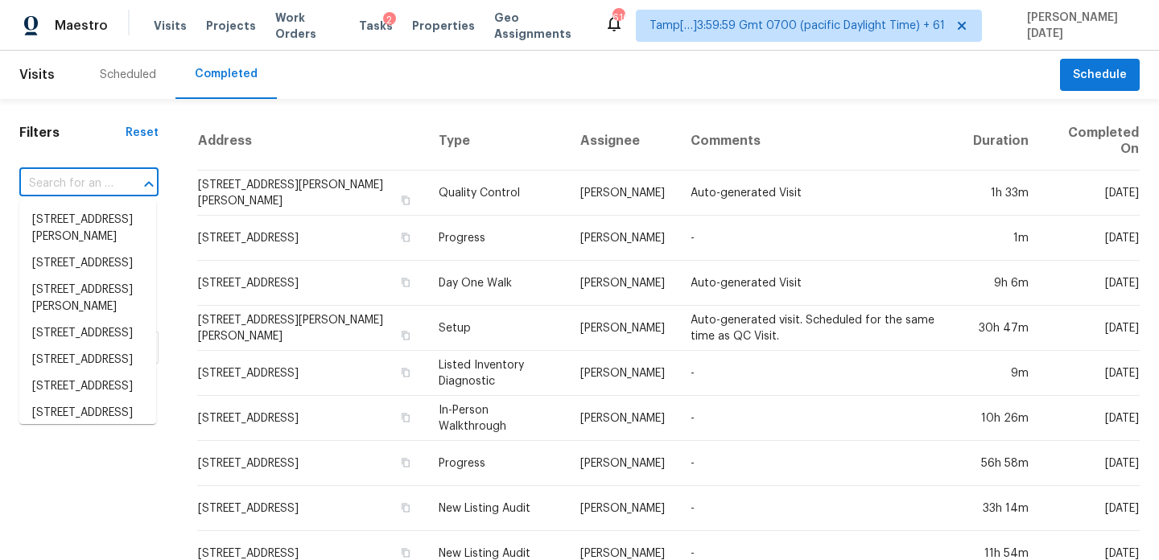
paste input "[STREET_ADDRESS]"
type input "[STREET_ADDRESS]"
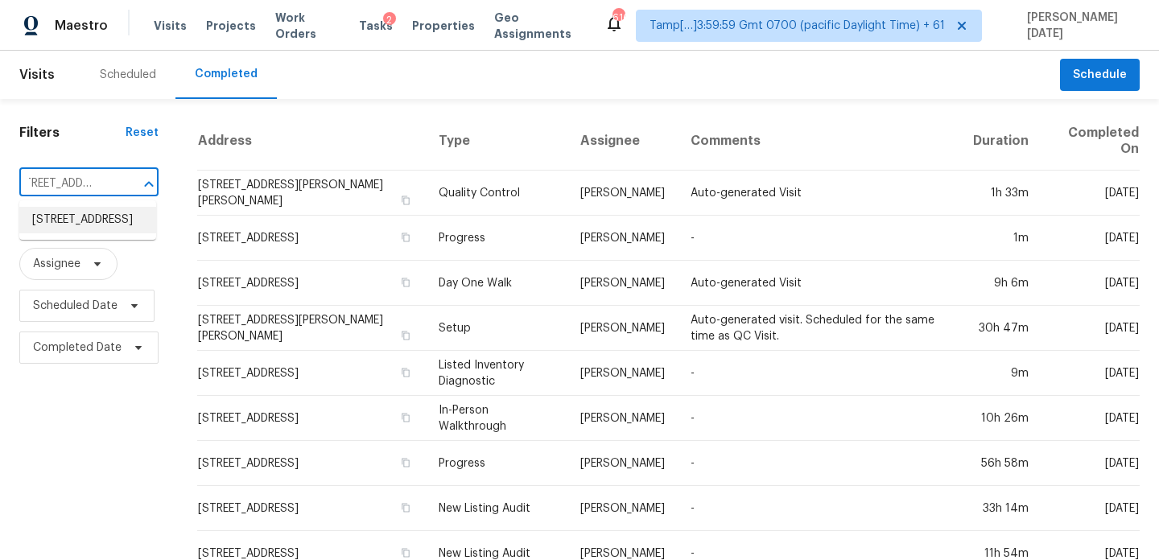
click at [90, 232] on li "[STREET_ADDRESS]" at bounding box center [87, 220] width 137 height 27
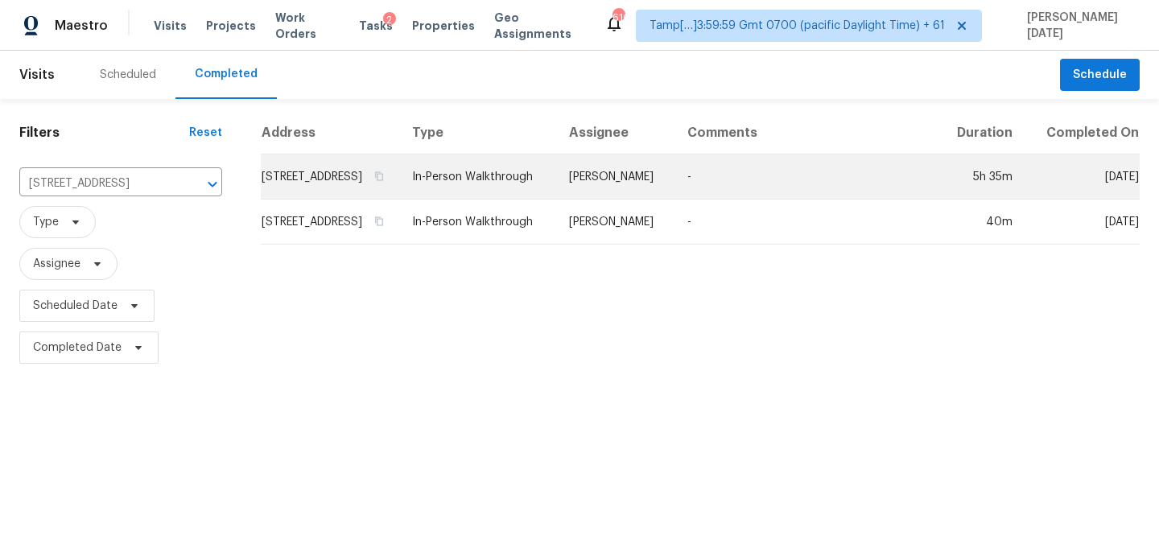
click at [816, 193] on td "-" at bounding box center [806, 176] width 264 height 45
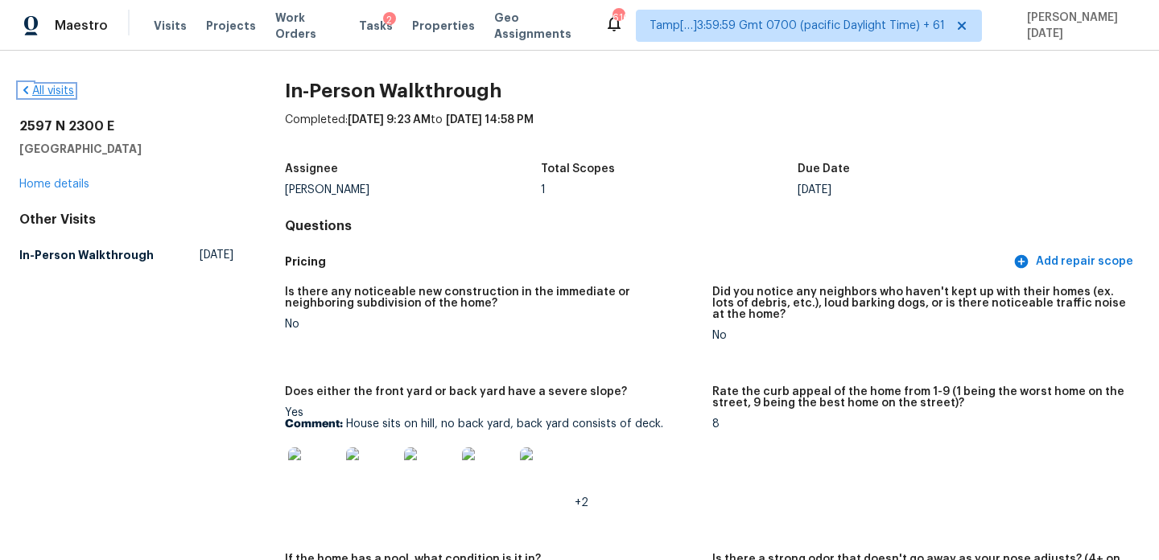
click at [41, 87] on link "All visits" at bounding box center [46, 90] width 55 height 11
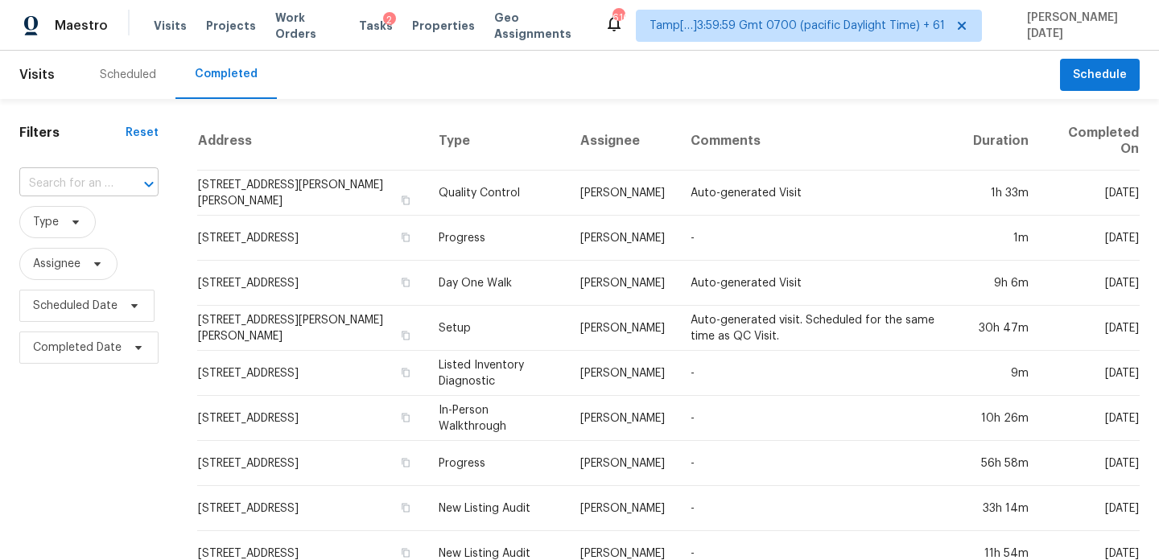
click at [86, 183] on input "text" at bounding box center [66, 183] width 94 height 25
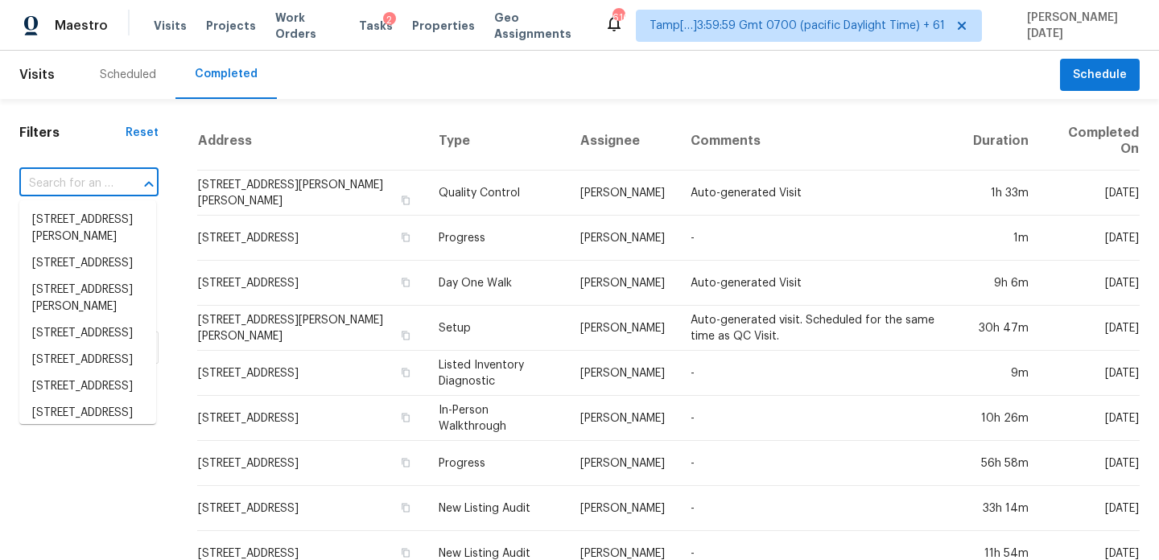
paste input "[STREET_ADDRESS][PERSON_NAME]"
type input "[STREET_ADDRESS][PERSON_NAME]"
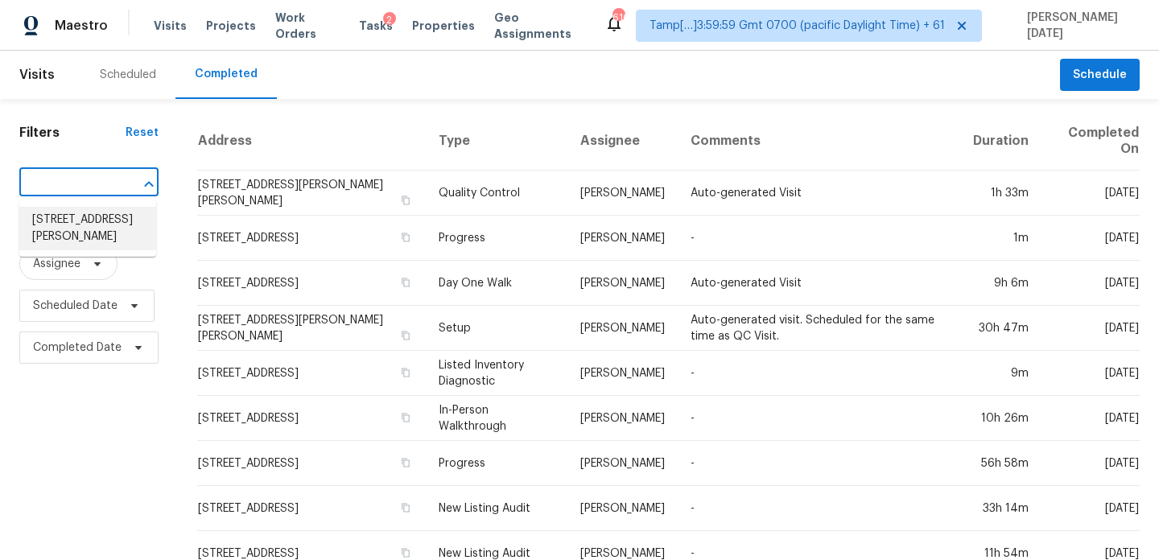
click at [96, 233] on li "[STREET_ADDRESS][PERSON_NAME]" at bounding box center [87, 228] width 137 height 43
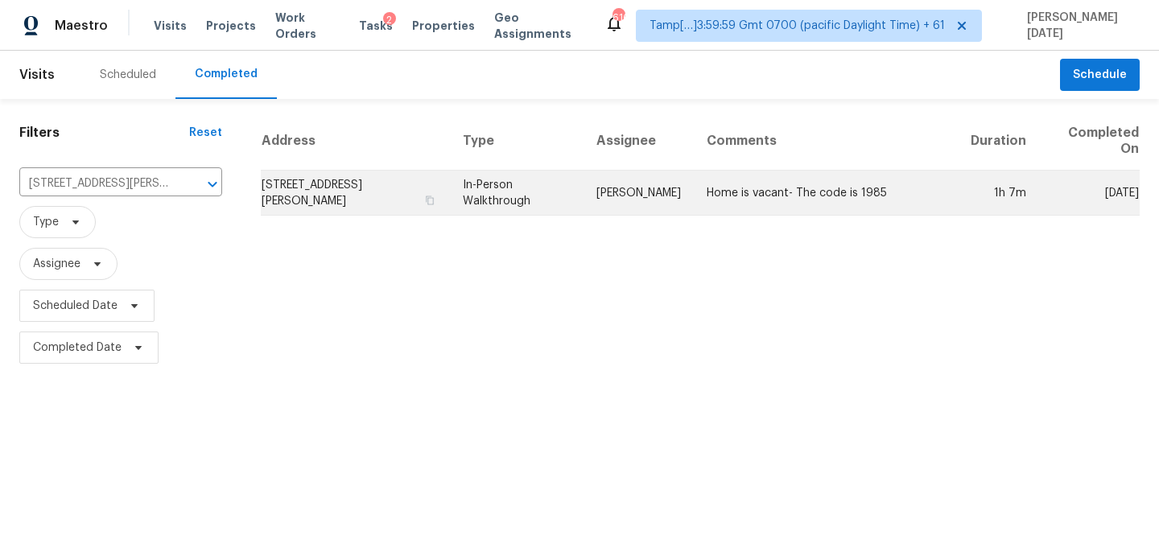
click at [647, 189] on td "[PERSON_NAME]" at bounding box center [638, 193] width 110 height 45
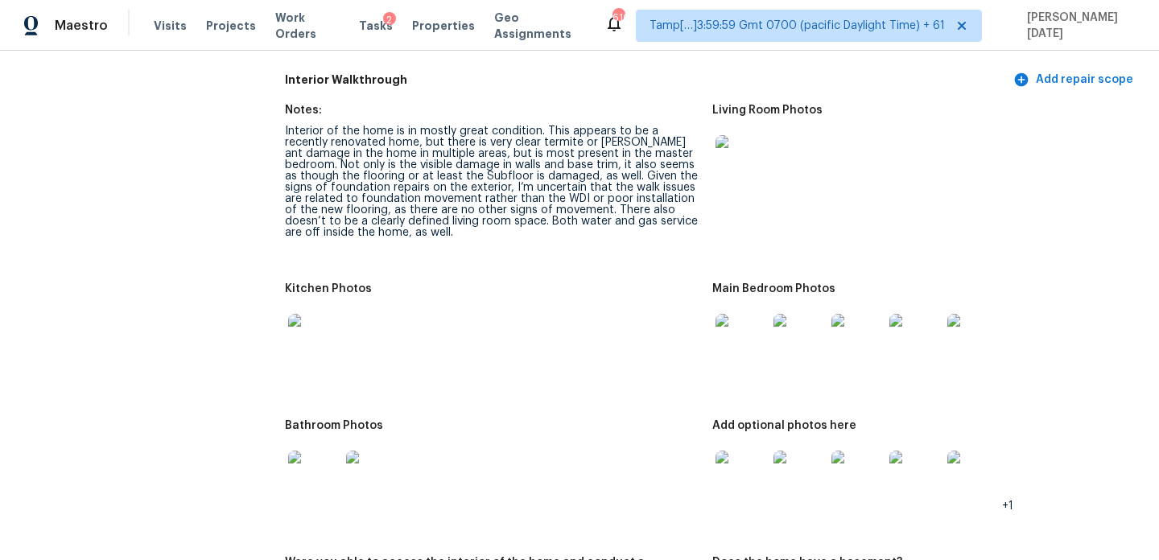
scroll to position [2364, 0]
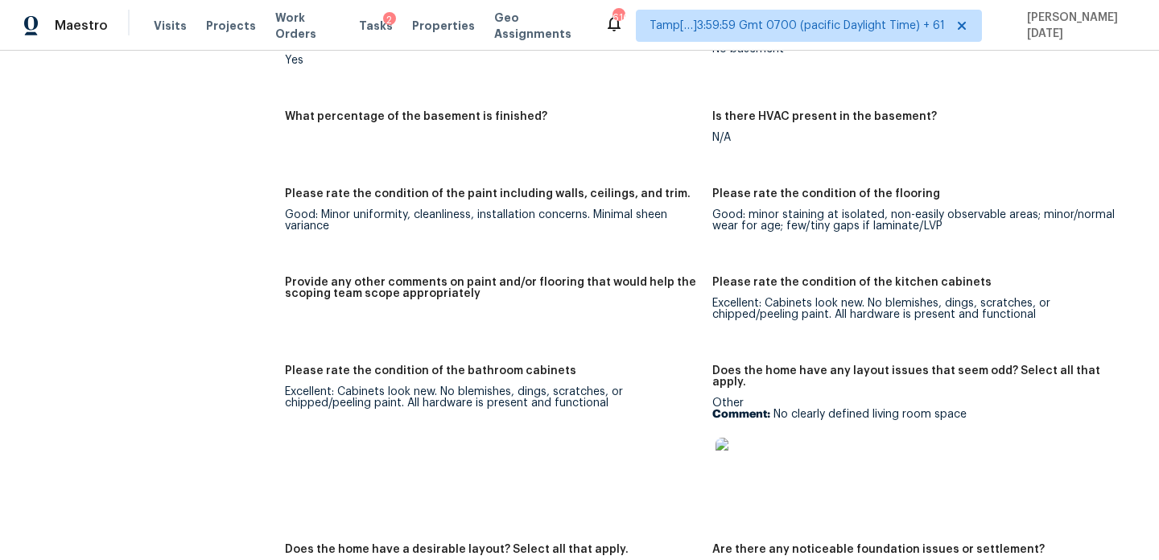
click at [743, 438] on img at bounding box center [740, 463] width 51 height 51
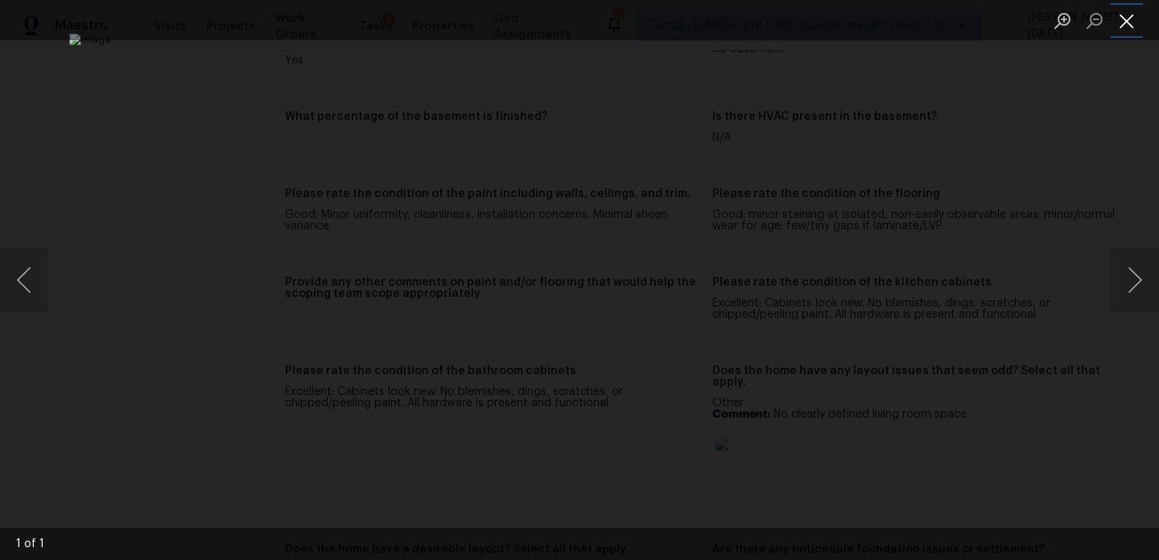
click at [1123, 27] on button "Close lightbox" at bounding box center [1126, 20] width 32 height 28
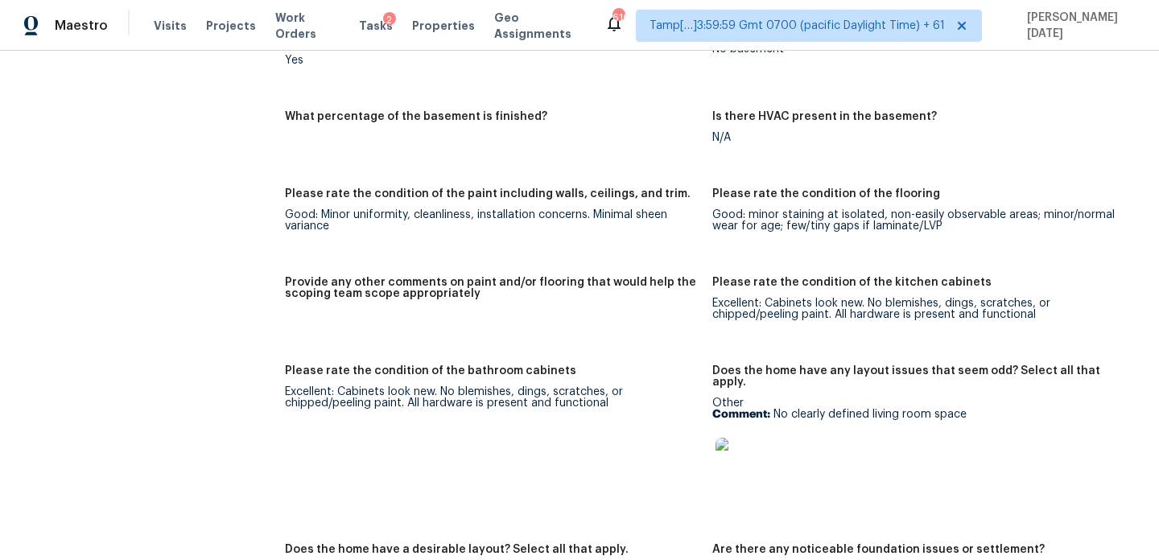
scroll to position [0, 0]
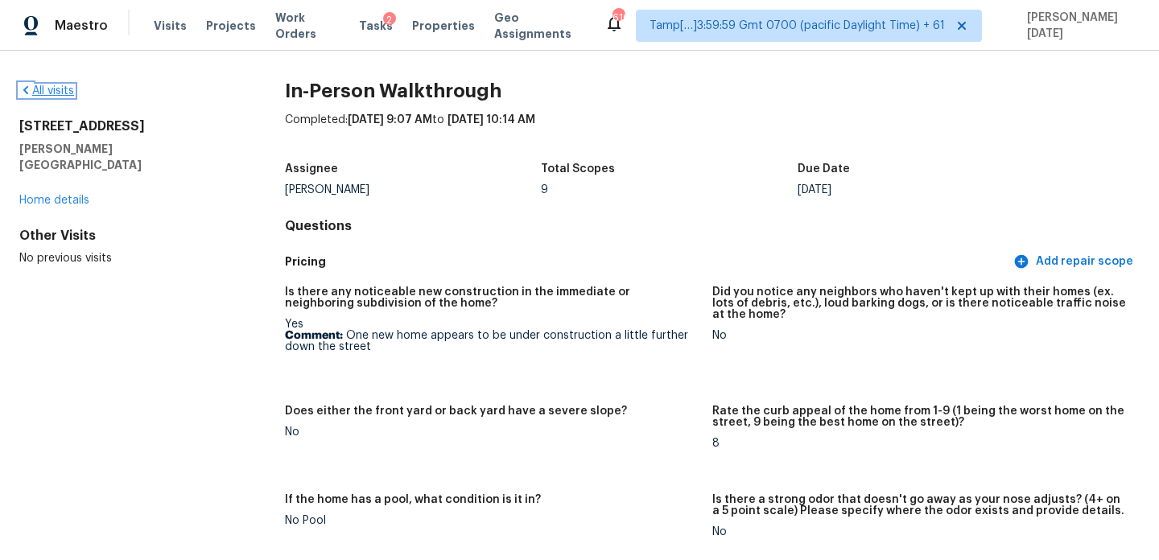
click at [61, 88] on link "All visits" at bounding box center [46, 90] width 55 height 11
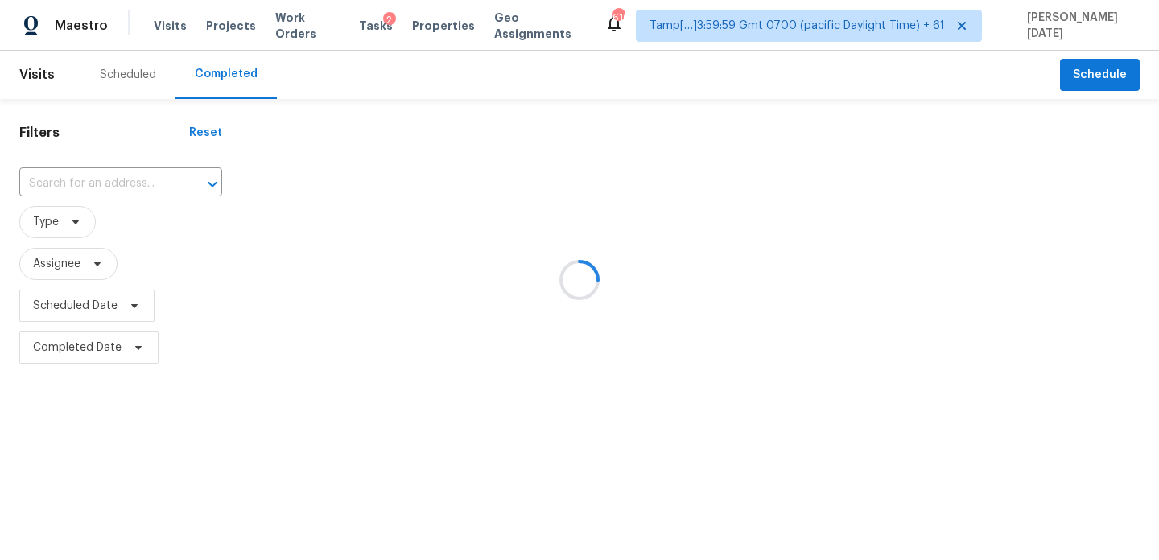
click at [113, 177] on div at bounding box center [579, 280] width 1159 height 560
click at [113, 177] on div "​" at bounding box center [120, 183] width 203 height 25
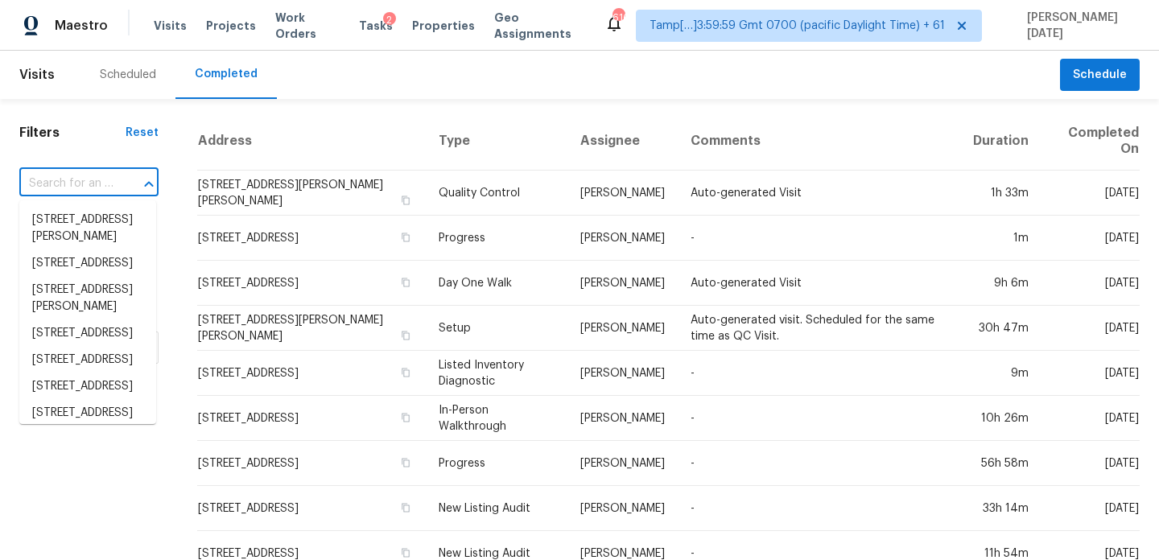
click at [113, 177] on div "​" at bounding box center [88, 183] width 139 height 25
paste input "2597 N 2300 E, Layton, UT, 84040"
type input "2597 N 2300 E, Layton, UT, 84040"
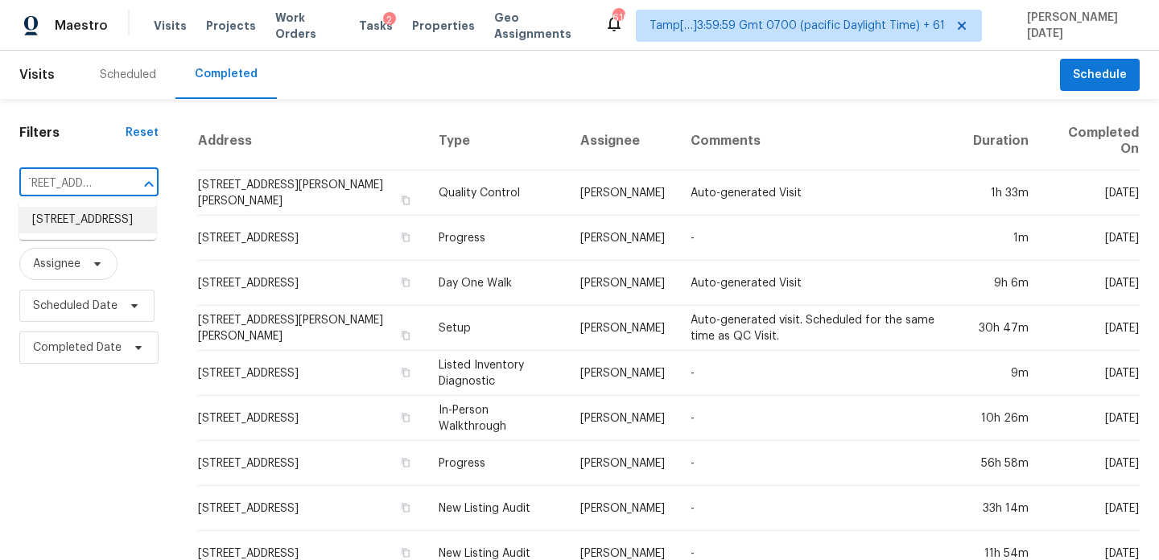
click at [107, 211] on li "2597 N 2300 E, Layton, UT 84040" at bounding box center [87, 220] width 137 height 27
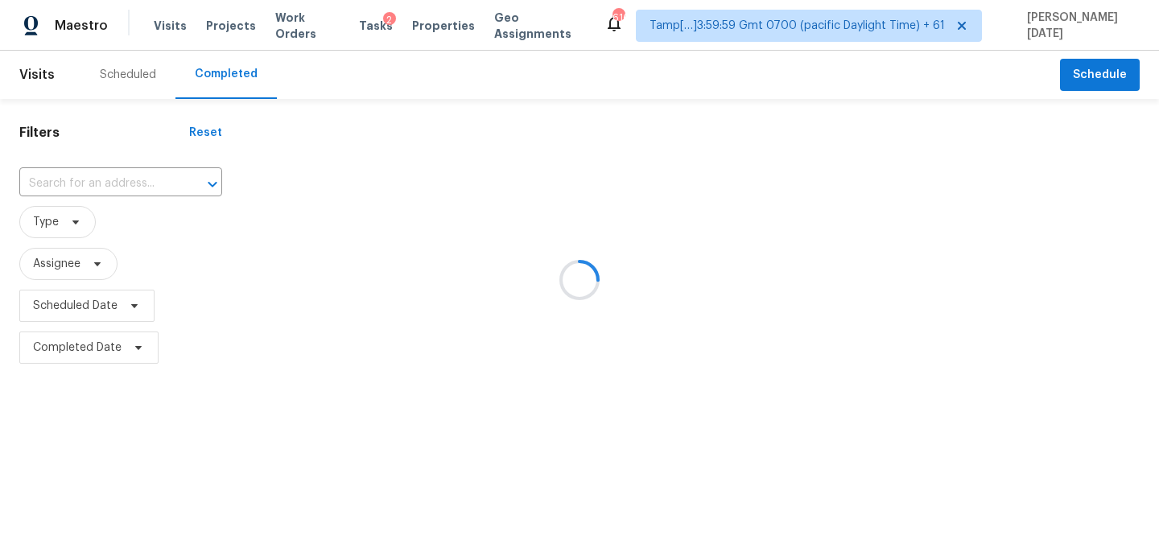
type input "2597 N 2300 E, Layton, UT 84040"
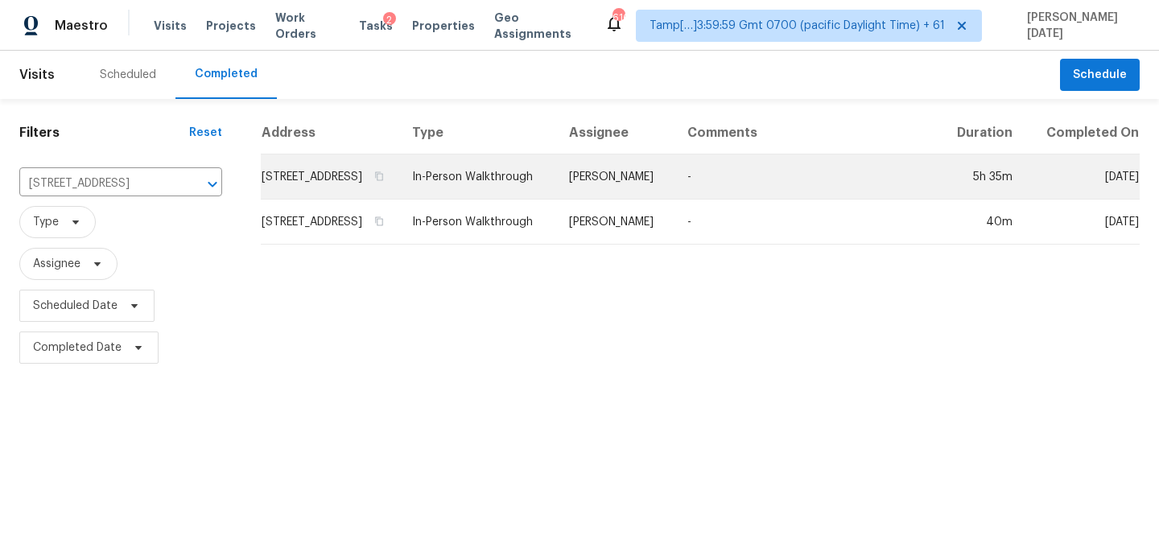
click at [469, 182] on td "In-Person Walkthrough" at bounding box center [477, 176] width 157 height 45
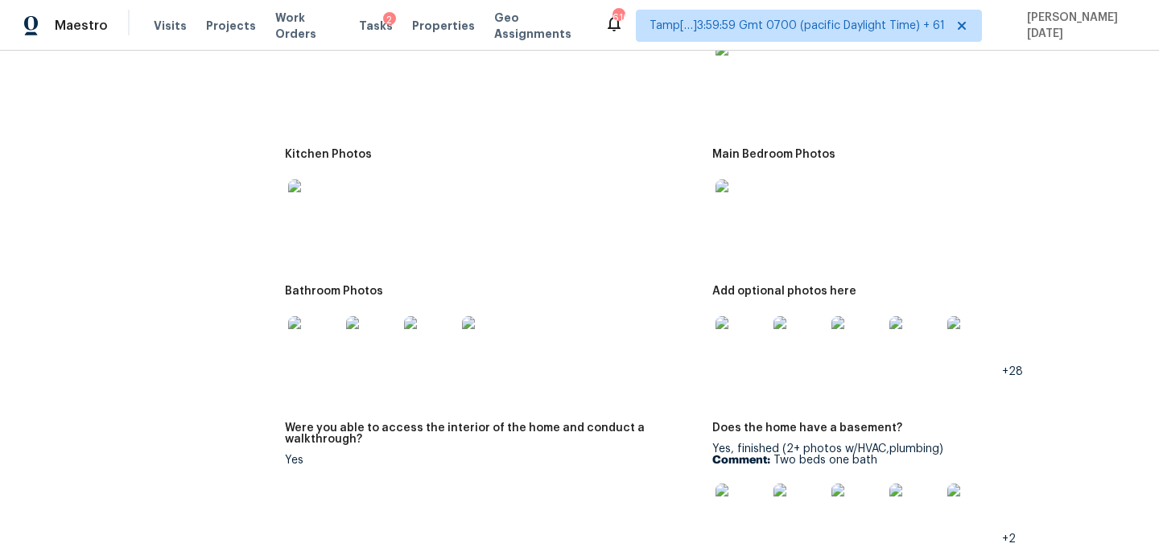
scroll to position [2416, 0]
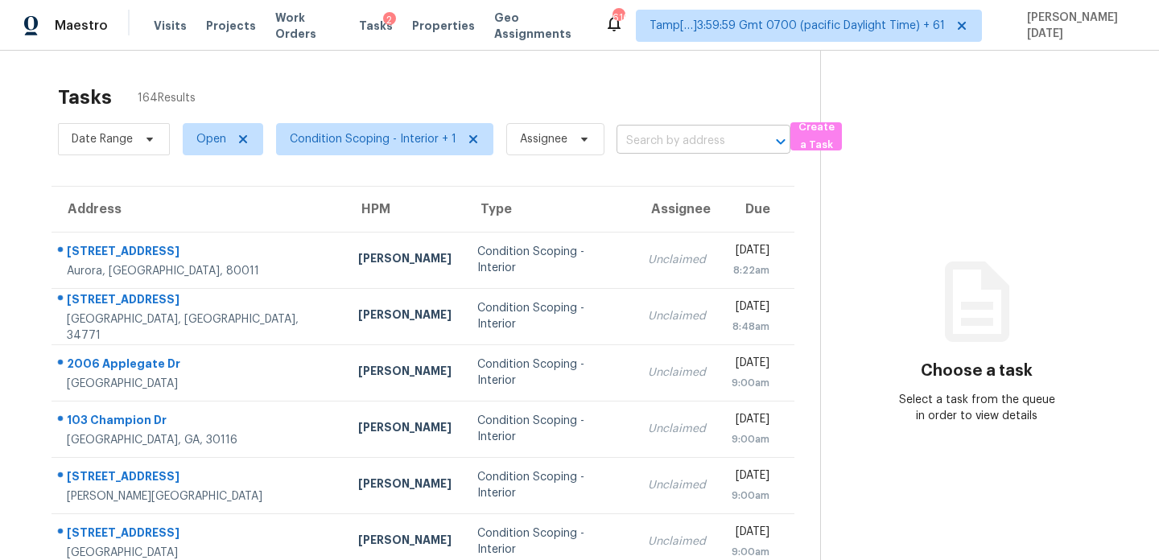
click at [653, 146] on input "text" at bounding box center [680, 141] width 129 height 25
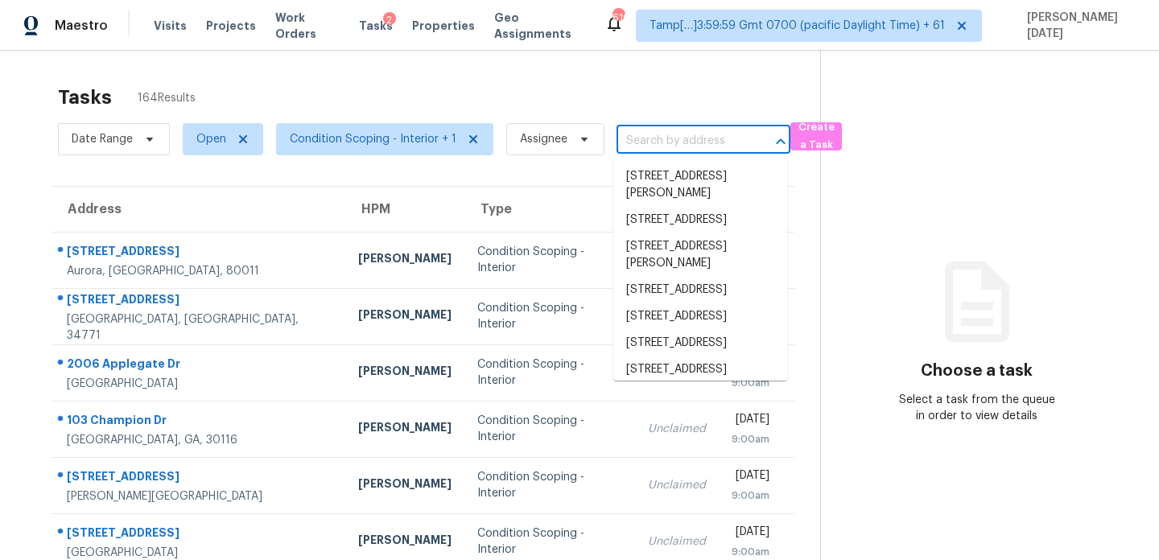
paste input "[STREET_ADDRESS][PERSON_NAME]"
type input "[STREET_ADDRESS][PERSON_NAME]"
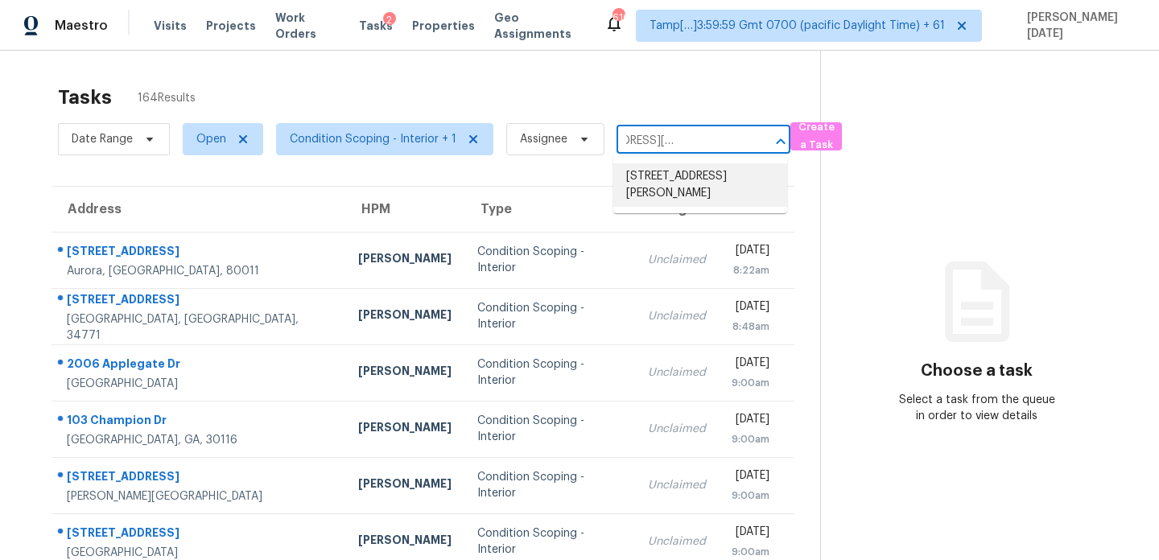
click at [667, 179] on li "[STREET_ADDRESS][PERSON_NAME]" at bounding box center [700, 184] width 174 height 43
